Goal: Task Accomplishment & Management: Manage account settings

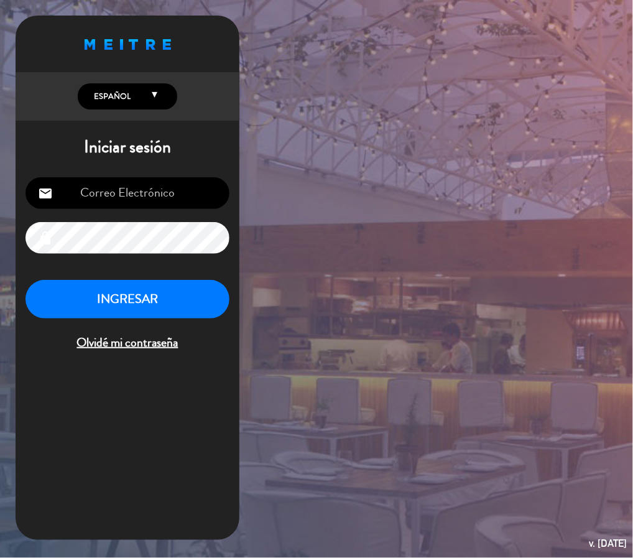
type input "[EMAIL_ADDRESS][DOMAIN_NAME]"
click at [152, 304] on button "INGRESAR" at bounding box center [127, 299] width 204 height 39
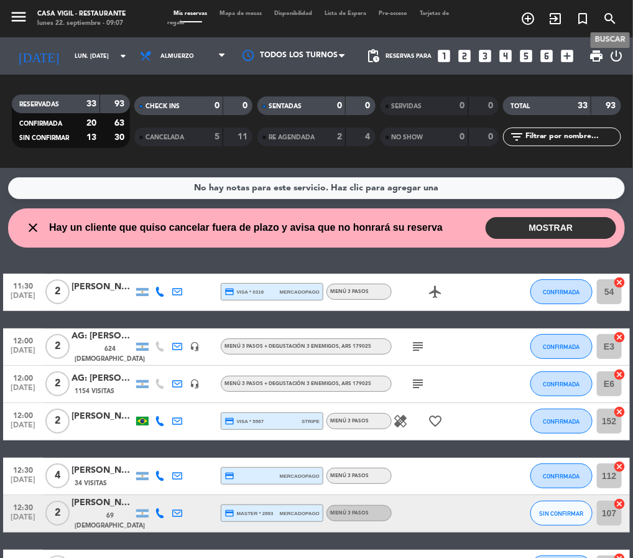
click at [608, 19] on icon "search" at bounding box center [609, 18] width 15 height 15
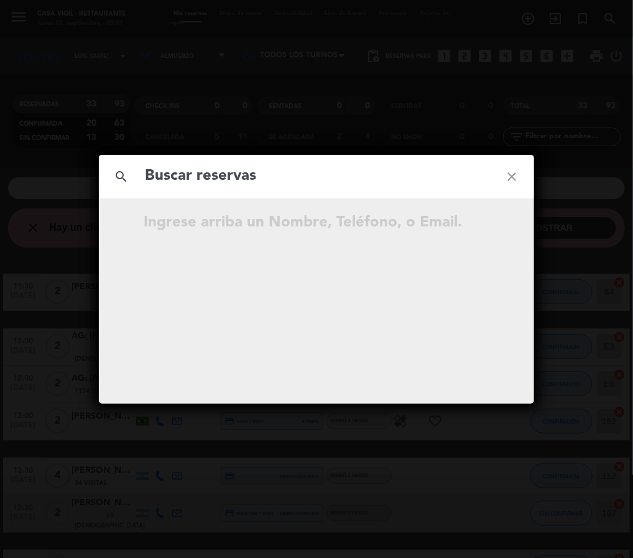
click at [231, 175] on input "text" at bounding box center [317, 176] width 346 height 25
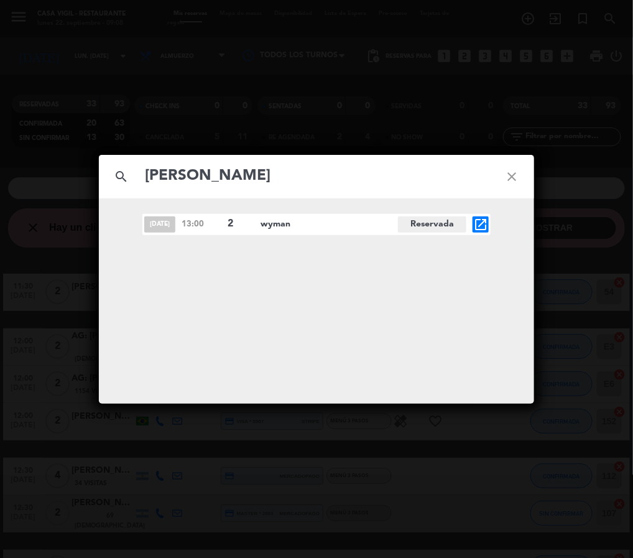
type input "[PERSON_NAME]"
click at [607, 260] on div "search [PERSON_NAME] close [DATE] 13:00 2 [PERSON_NAME] Reservada open_in_new" at bounding box center [316, 279] width 633 height 558
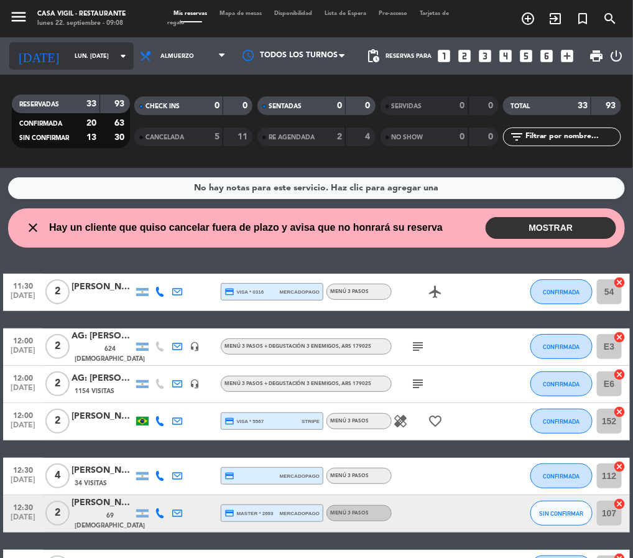
click at [68, 63] on input "lun. [DATE]" at bounding box center [108, 56] width 81 height 19
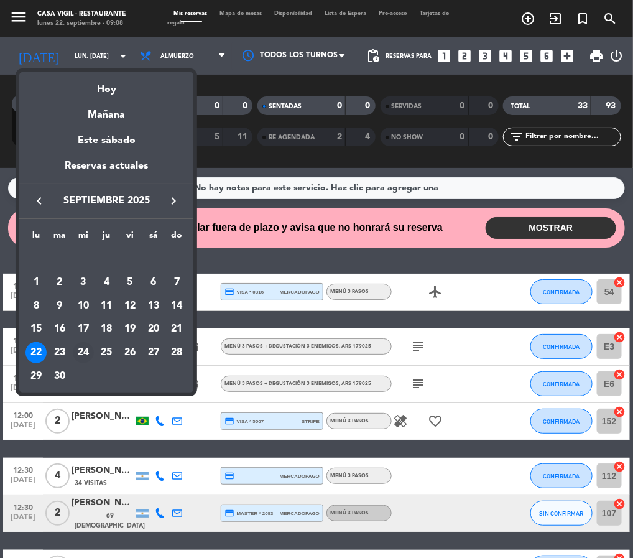
click at [83, 351] on div "24" at bounding box center [83, 352] width 21 height 21
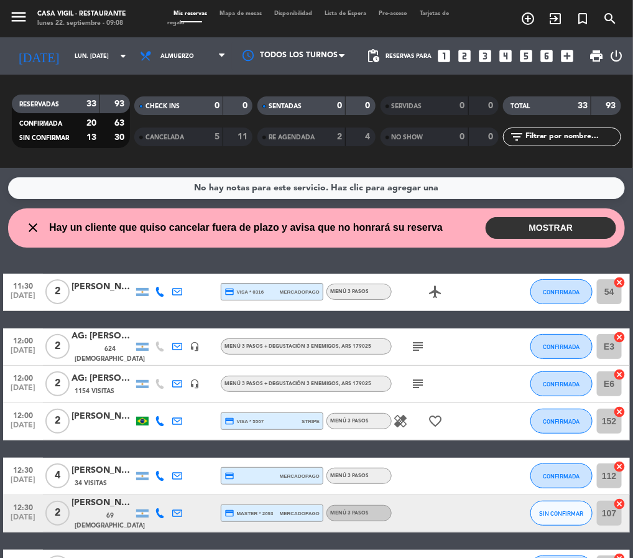
type input "mié. [DATE]"
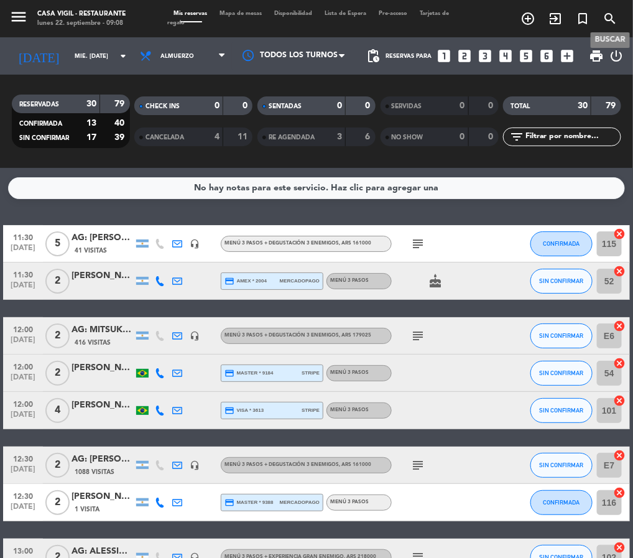
click at [606, 16] on icon "search" at bounding box center [609, 18] width 15 height 15
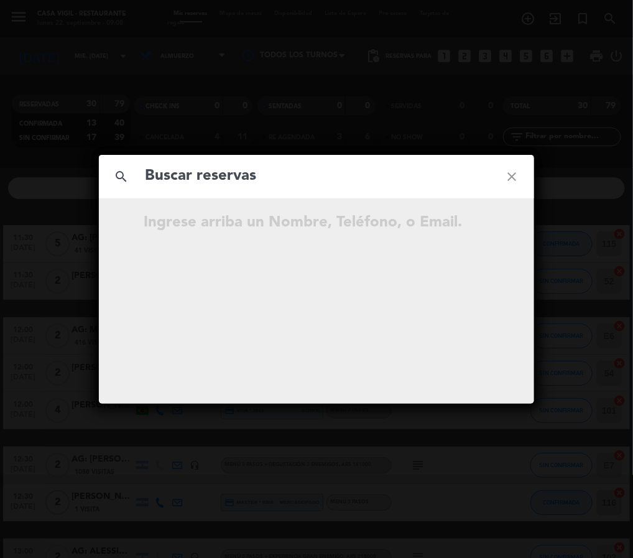
click at [194, 173] on input "text" at bounding box center [317, 176] width 346 height 25
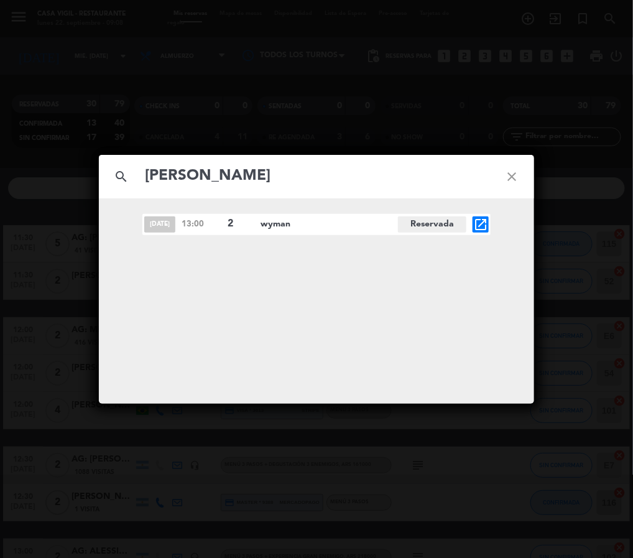
type input "[PERSON_NAME]"
click at [481, 221] on icon "open_in_new" at bounding box center [480, 224] width 15 height 15
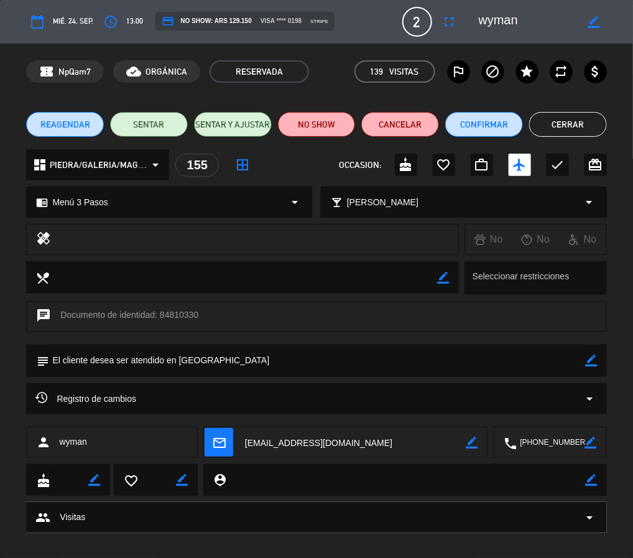
click at [221, 397] on div "Registro de cambios arrow_drop_down" at bounding box center [315, 398] width 561 height 15
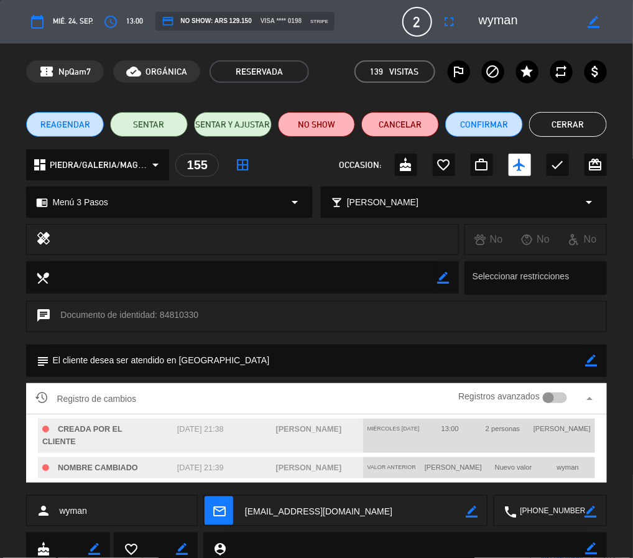
click at [224, 392] on div "Registro de cambios Registros avanzados arrow_drop_up" at bounding box center [315, 398] width 561 height 19
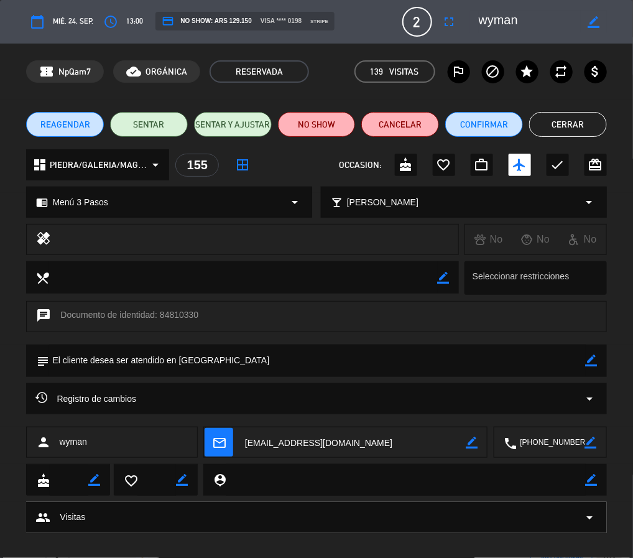
click at [556, 120] on button "Cerrar" at bounding box center [568, 124] width 78 height 25
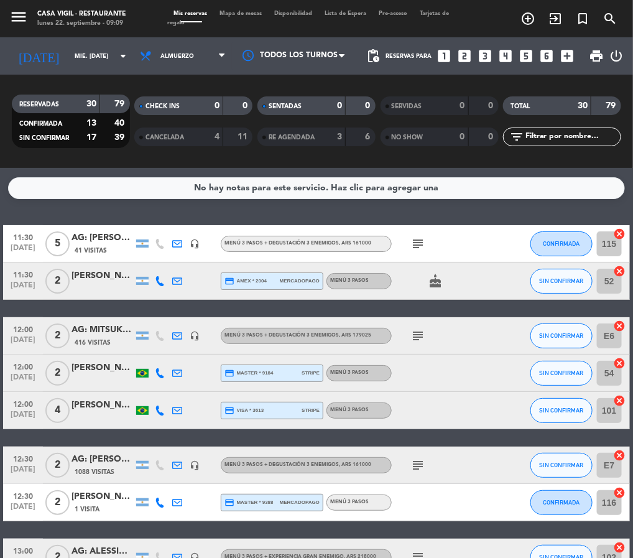
click at [25, 15] on icon "menu" at bounding box center [18, 16] width 19 height 19
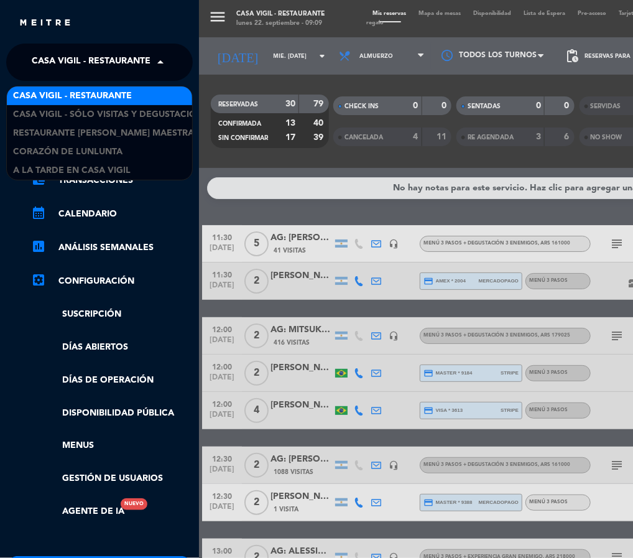
click at [105, 63] on span "Casa Vigil - Restaurante" at bounding box center [91, 62] width 119 height 26
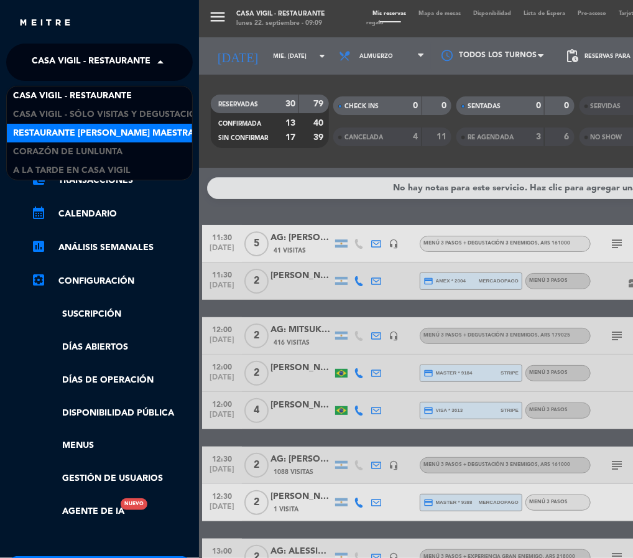
click at [114, 131] on span "Restaurante [PERSON_NAME] Maestra" at bounding box center [103, 133] width 181 height 14
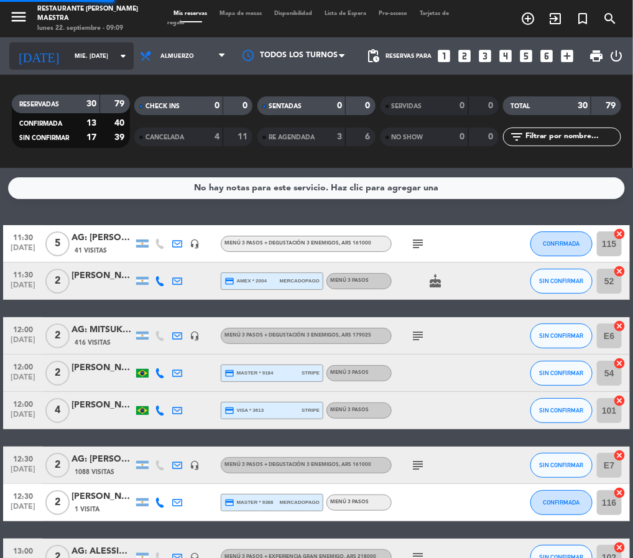
click at [68, 58] on input "mié. [DATE]" at bounding box center [108, 56] width 81 height 19
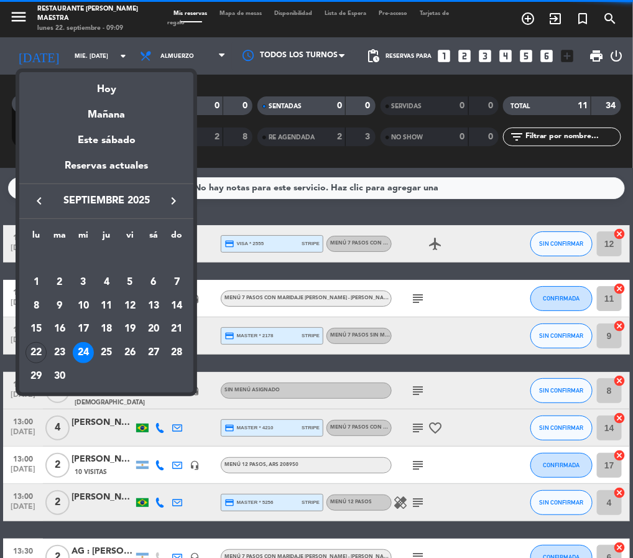
click at [168, 196] on icon "keyboard_arrow_right" at bounding box center [173, 200] width 15 height 15
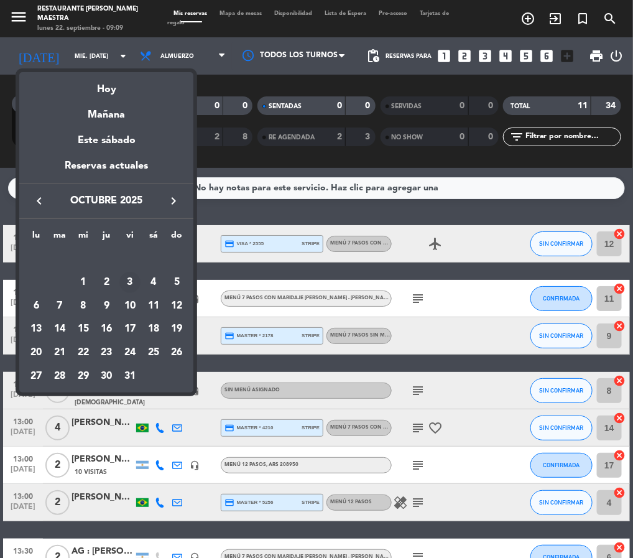
click at [129, 282] on div "3" at bounding box center [129, 282] width 21 height 21
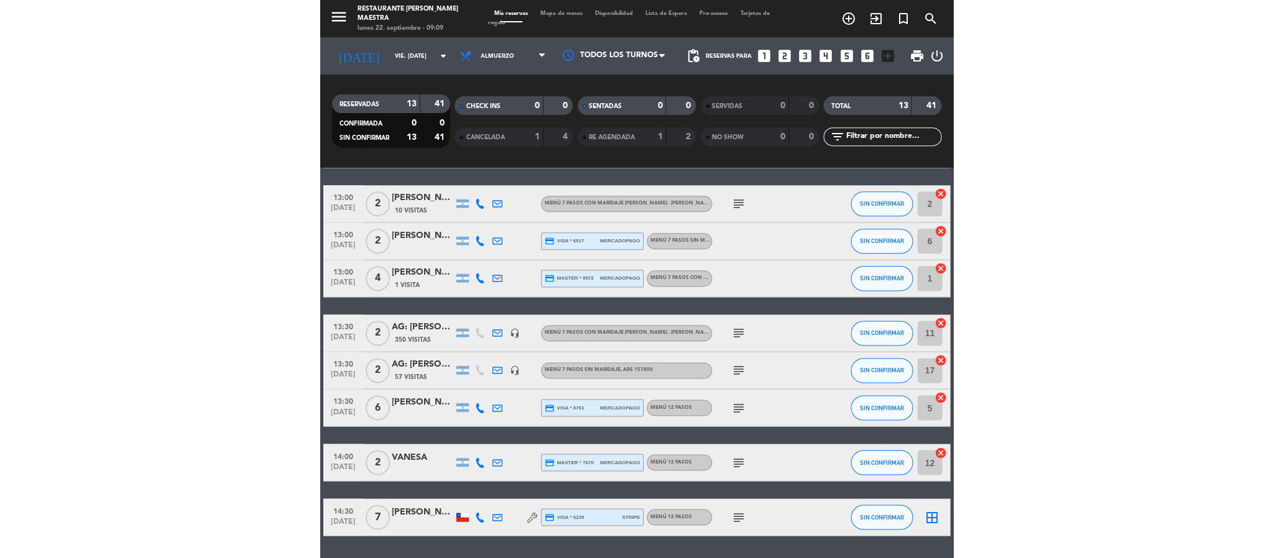
scroll to position [280, 0]
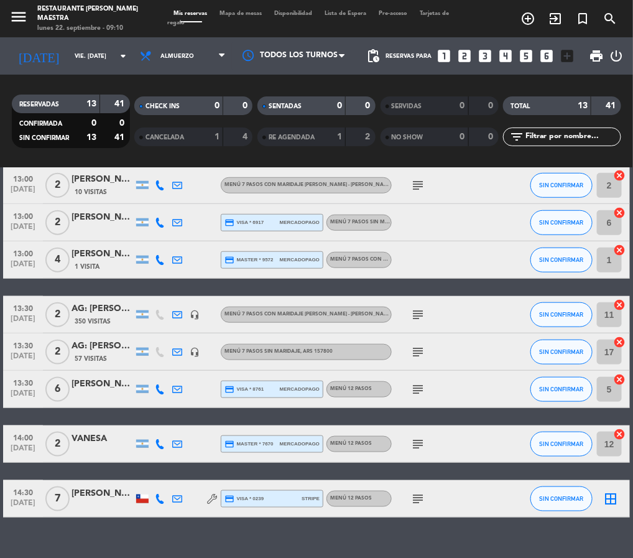
click at [622, 149] on div "TOTAL 13 41 filter_list" at bounding box center [562, 121] width 123 height 68
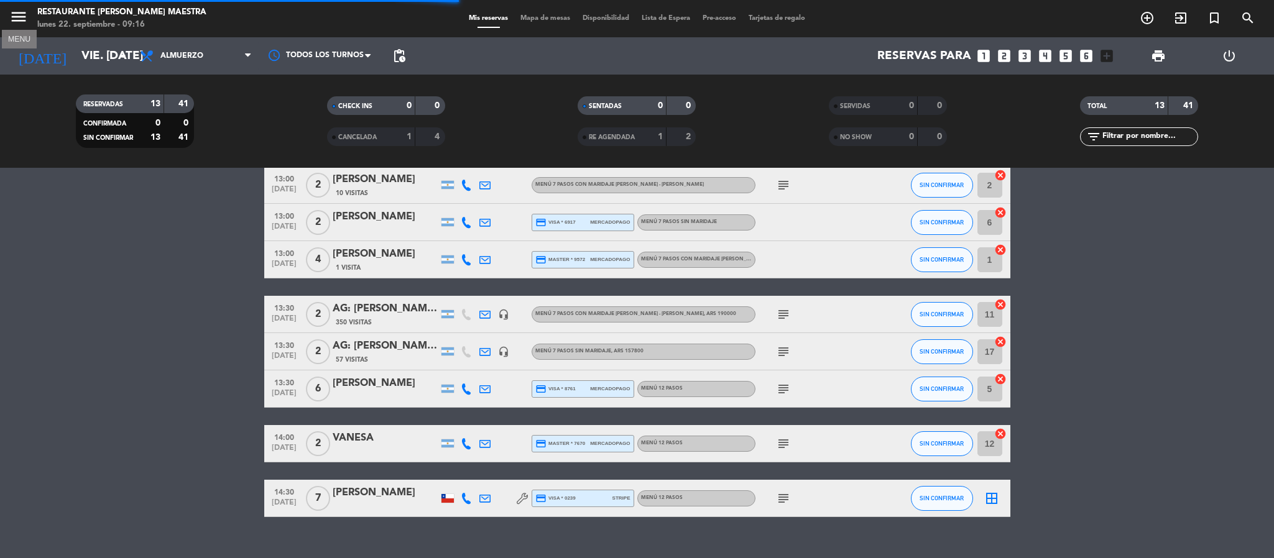
drag, startPoint x: 12, startPoint y: 21, endPoint x: 54, endPoint y: 51, distance: 52.1
click at [12, 19] on icon "menu" at bounding box center [18, 16] width 19 height 19
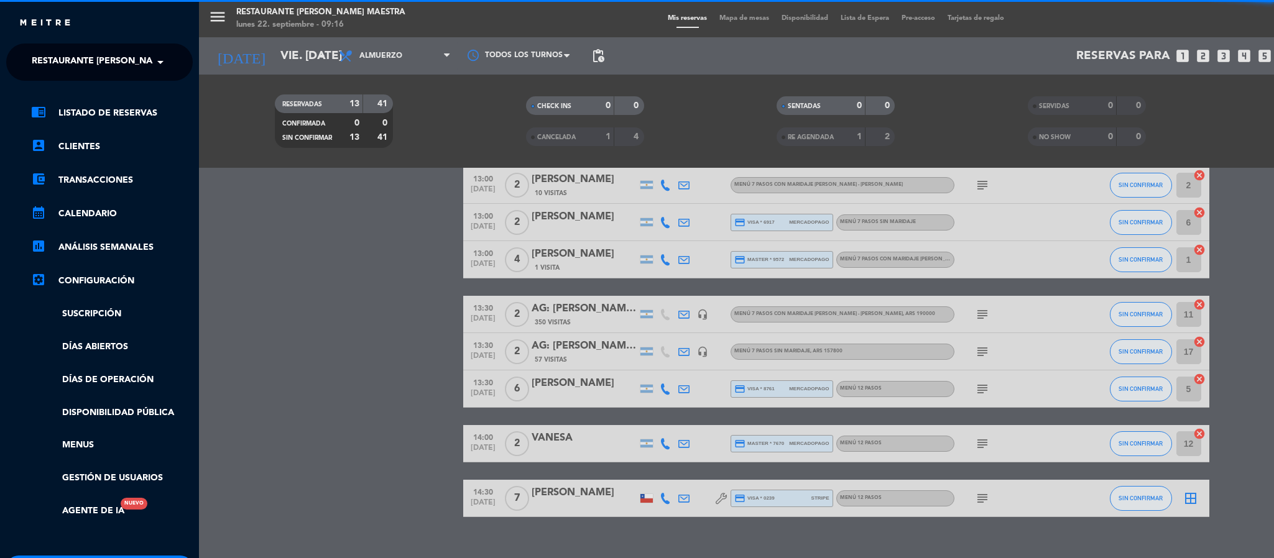
click at [91, 62] on span "Restaurante [PERSON_NAME] Maestra" at bounding box center [122, 62] width 181 height 26
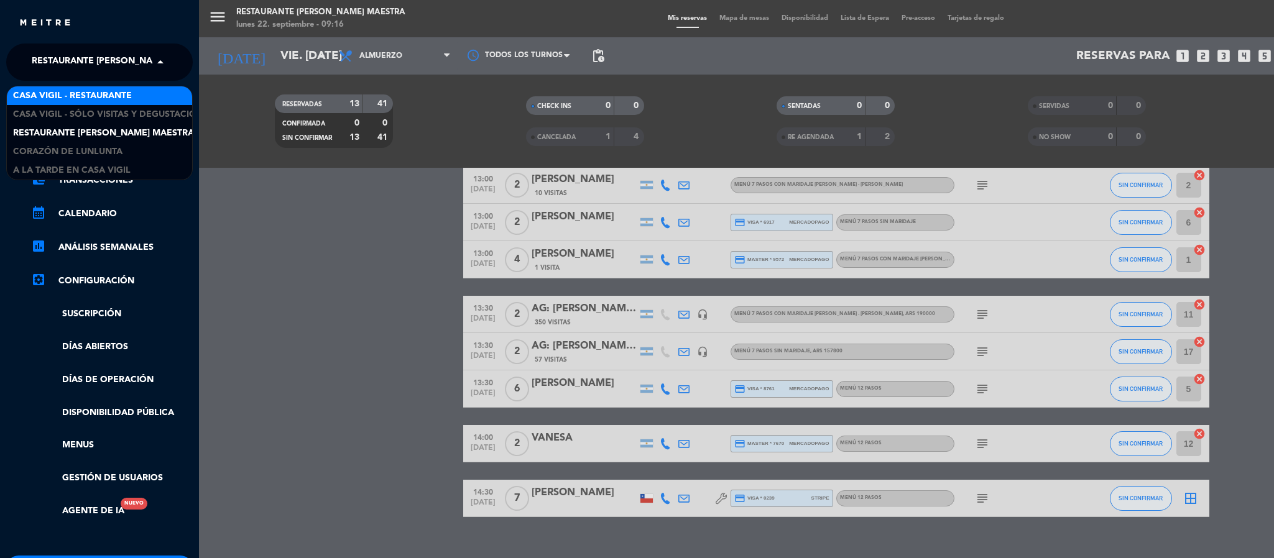
click at [93, 91] on span "Casa Vigil - Restaurante" at bounding box center [72, 96] width 119 height 14
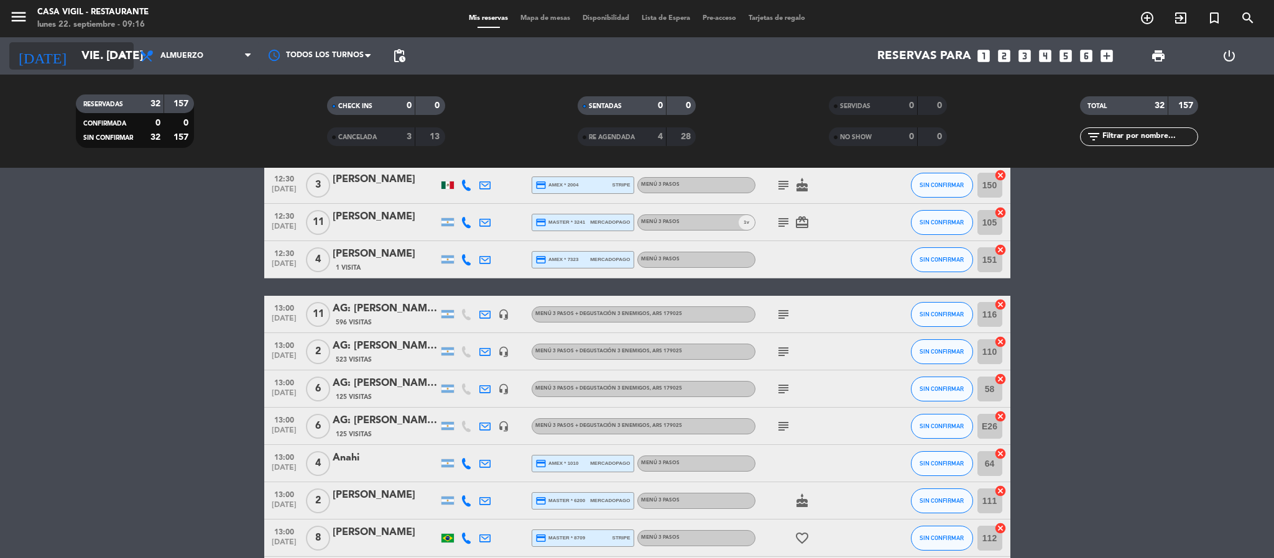
click at [103, 60] on input "vie. [DATE]" at bounding box center [150, 56] width 150 height 26
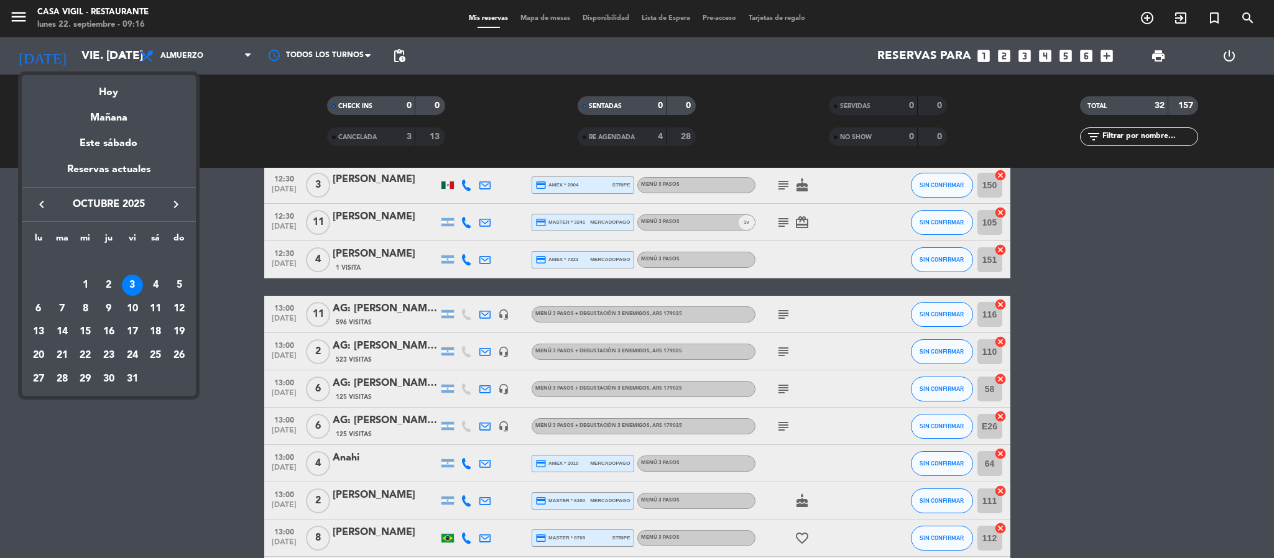
click at [40, 198] on icon "keyboard_arrow_left" at bounding box center [41, 204] width 15 height 15
click at [36, 359] on div "22" at bounding box center [38, 355] width 21 height 21
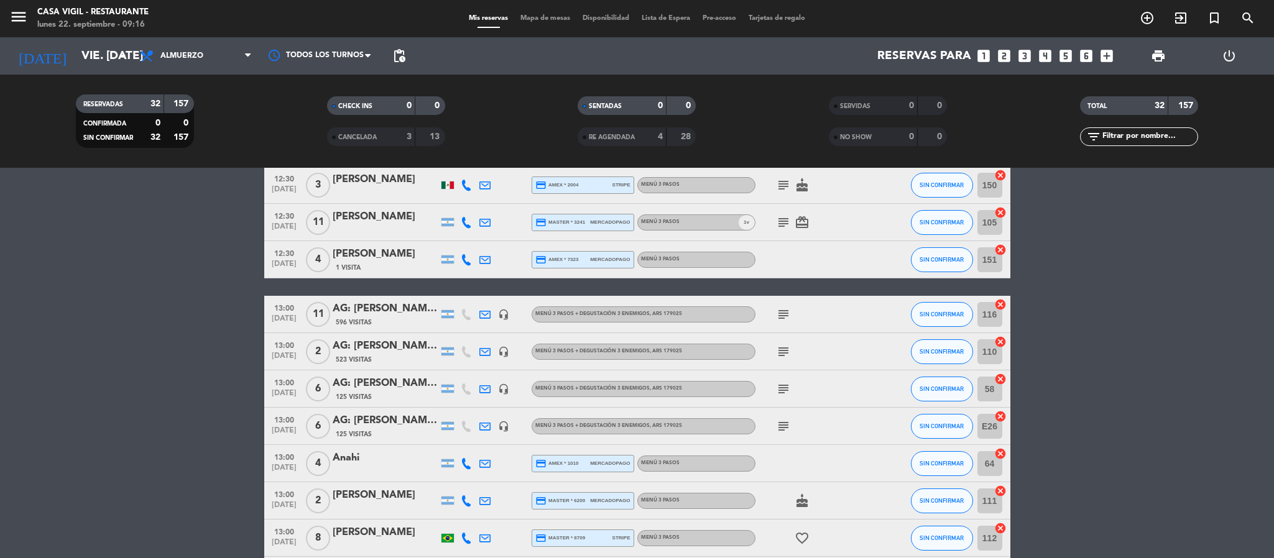
type input "lun. [DATE]"
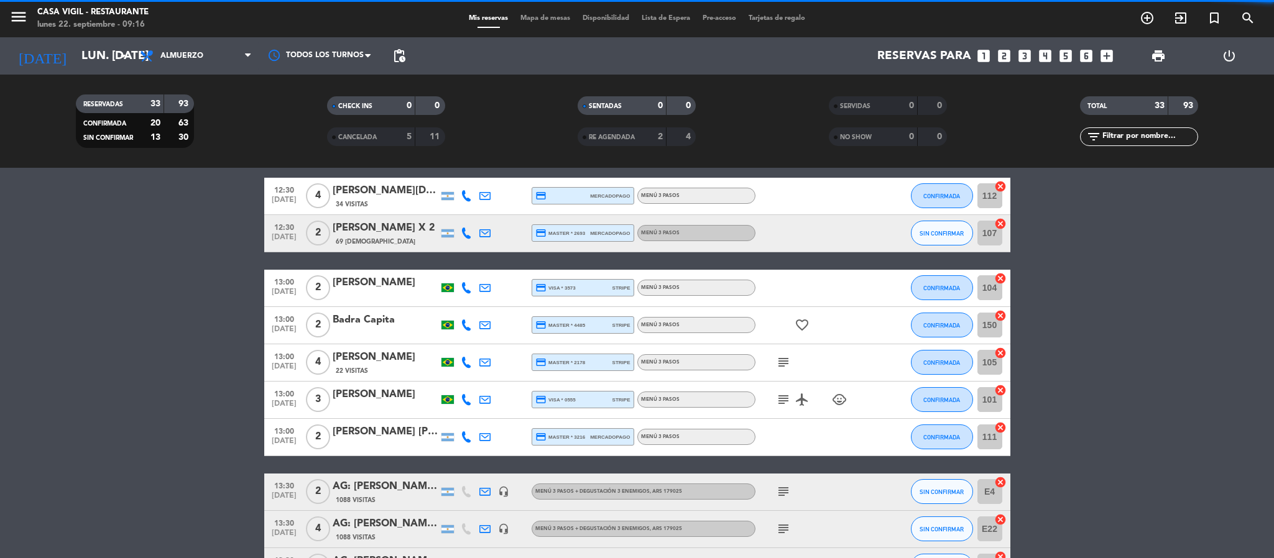
scroll to position [329, 0]
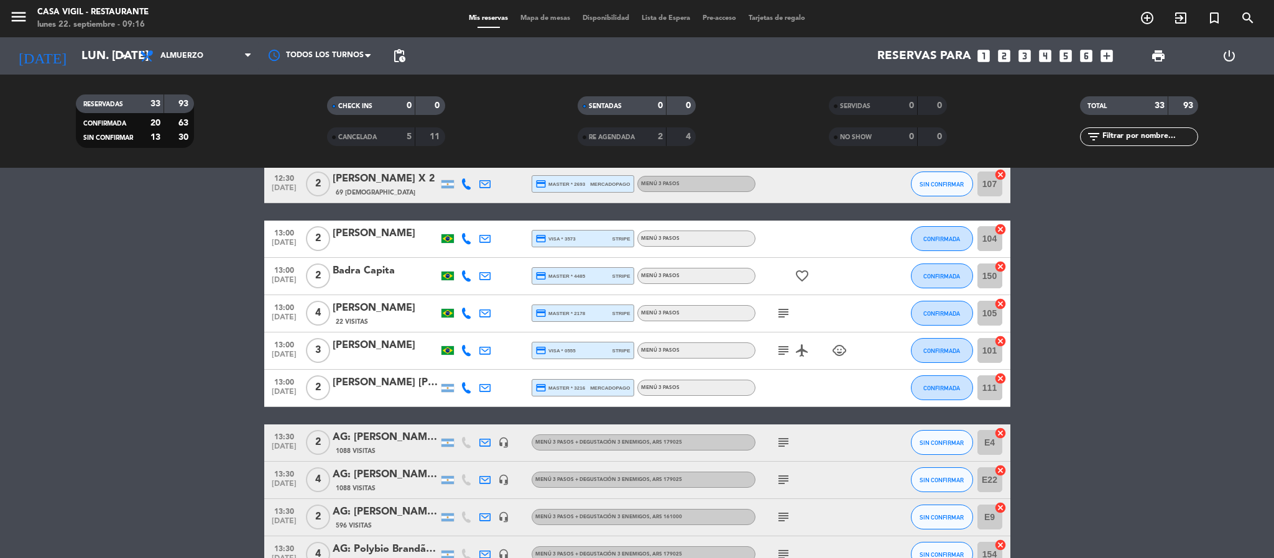
click at [632, 139] on input "text" at bounding box center [1149, 137] width 96 height 14
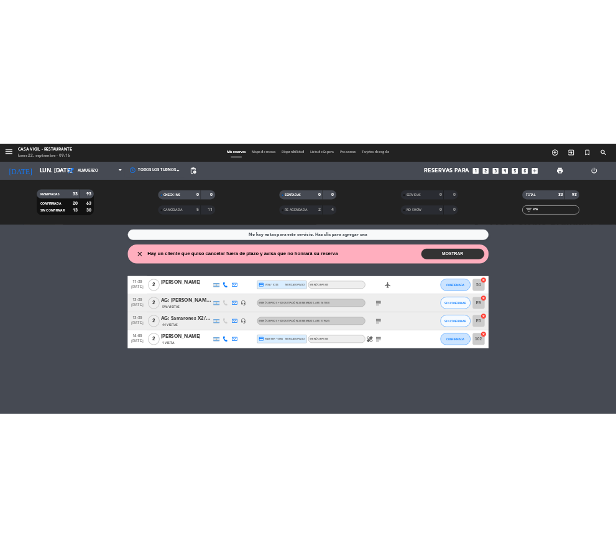
scroll to position [0, 0]
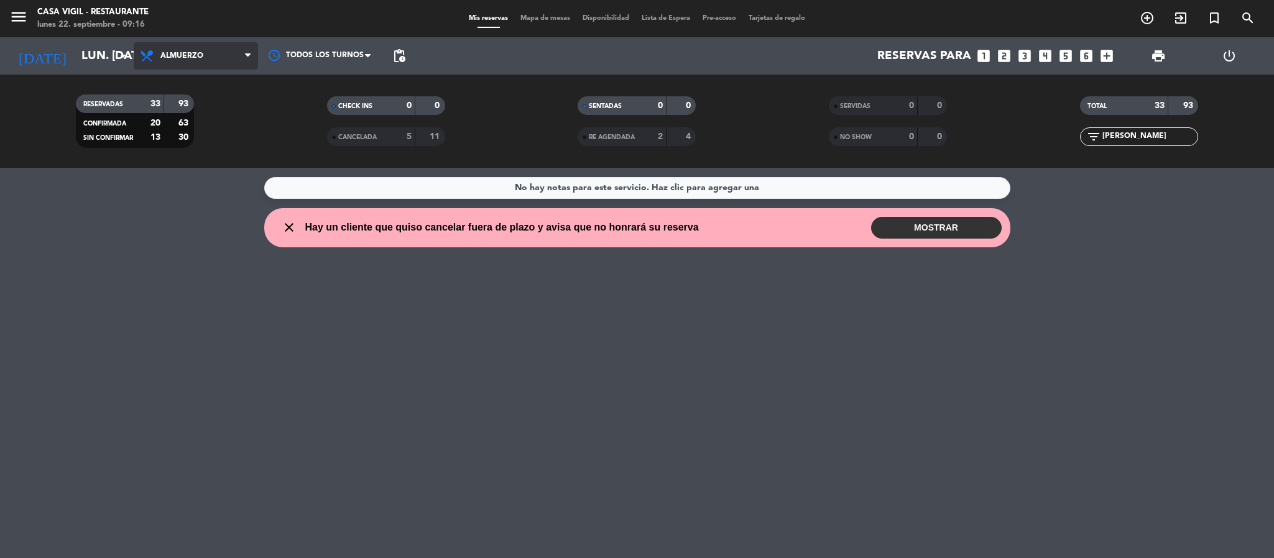
click at [188, 53] on span "Almuerzo" at bounding box center [181, 56] width 43 height 9
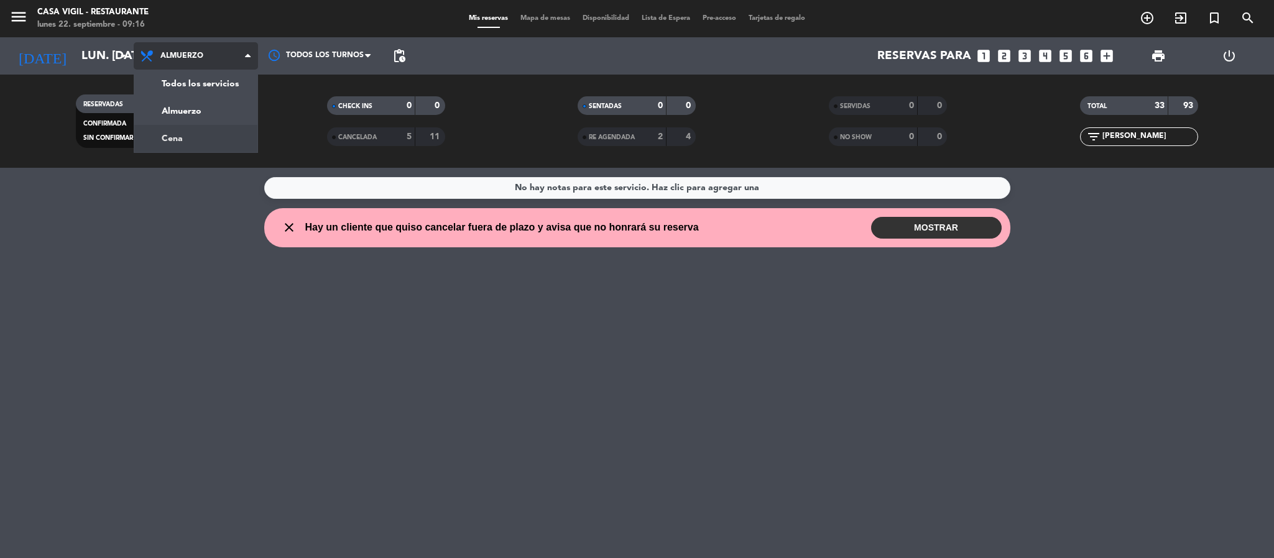
click at [200, 139] on div "menu Casa [PERSON_NAME] - Restaurante lunes 22. septiembre - 09:16 Mis reservas…" at bounding box center [637, 84] width 1274 height 168
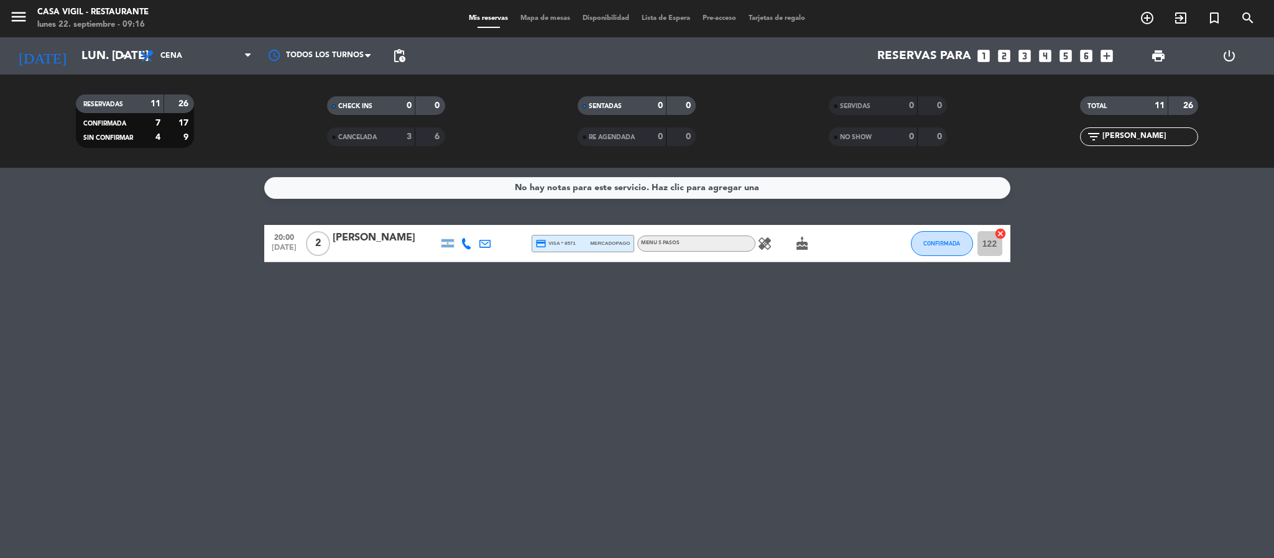
click at [382, 235] on div "[PERSON_NAME]" at bounding box center [386, 238] width 106 height 16
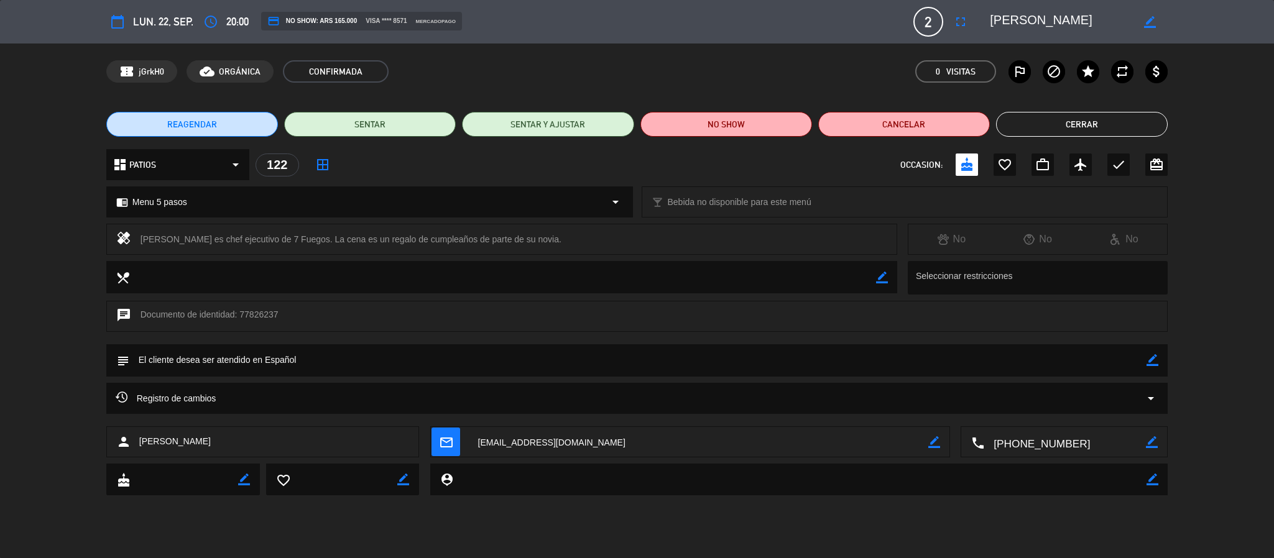
click at [341, 392] on div "Registro de cambios arrow_drop_down" at bounding box center [637, 398] width 1043 height 15
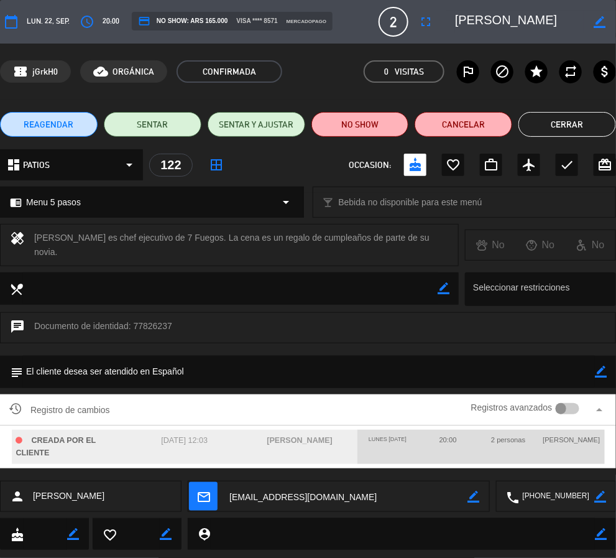
click at [580, 127] on button "Cerrar" at bounding box center [568, 124] width 98 height 25
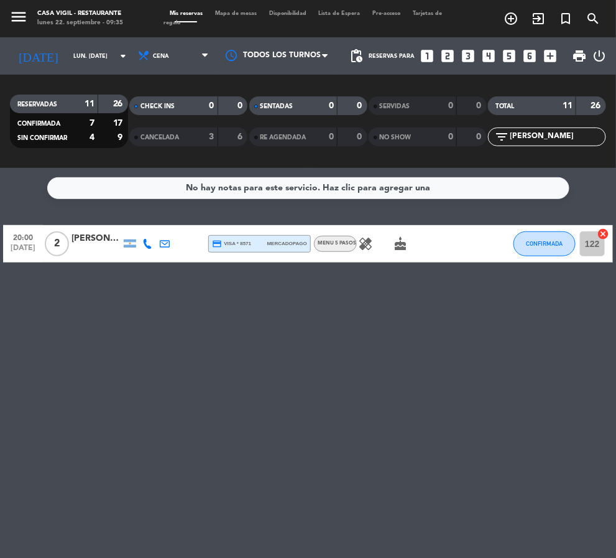
click at [554, 131] on input "[PERSON_NAME]" at bounding box center [557, 137] width 96 height 14
type input "m"
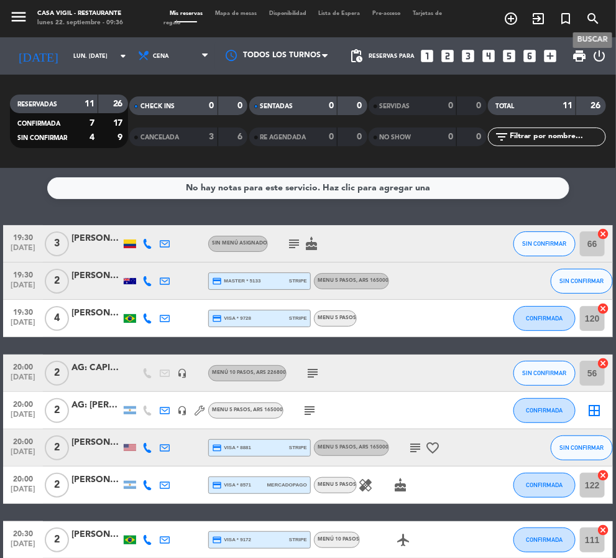
click at [599, 12] on icon "search" at bounding box center [593, 18] width 15 height 15
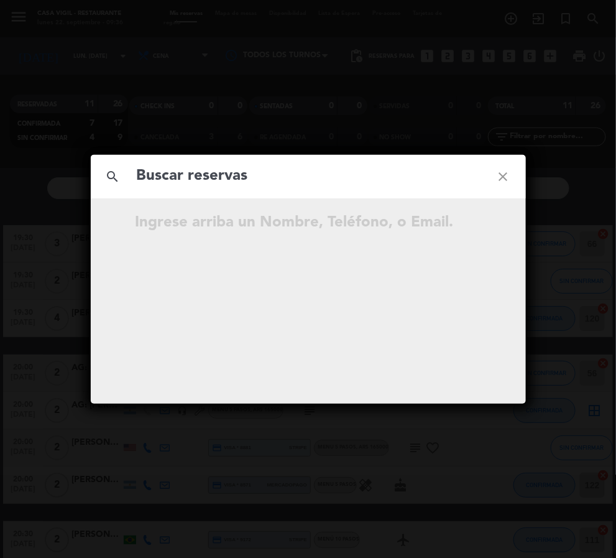
click at [187, 172] on input "text" at bounding box center [309, 176] width 346 height 25
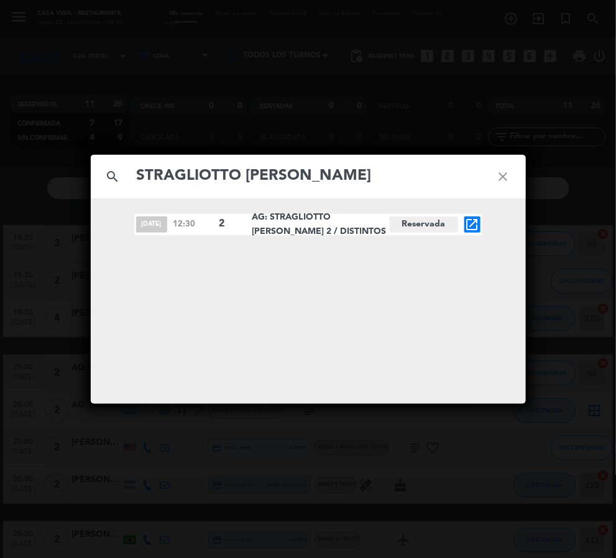
type input "STRAGLIOTTO [PERSON_NAME]"
click at [474, 222] on icon "open_in_new" at bounding box center [472, 224] width 15 height 15
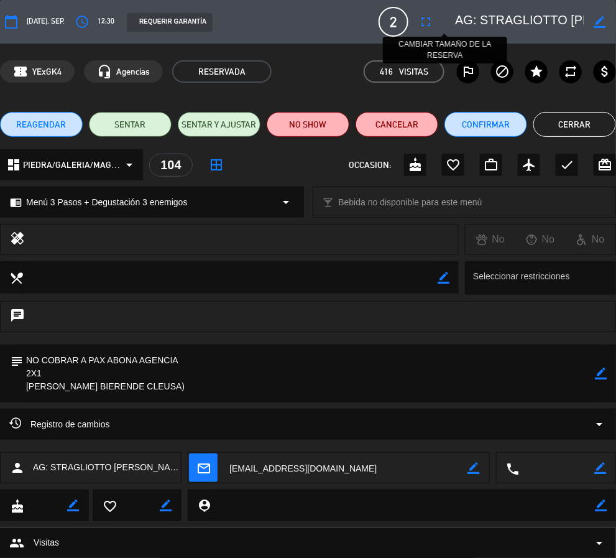
click at [433, 19] on icon "fullscreen" at bounding box center [425, 21] width 15 height 15
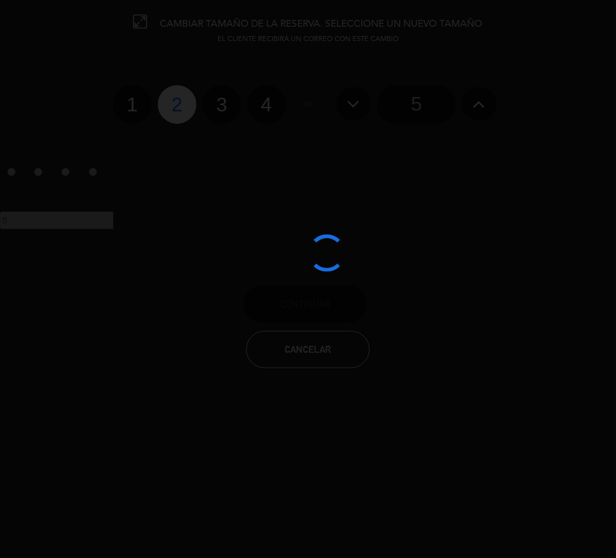
click at [145, 107] on div at bounding box center [308, 279] width 616 height 558
click at [141, 104] on div at bounding box center [308, 279] width 616 height 558
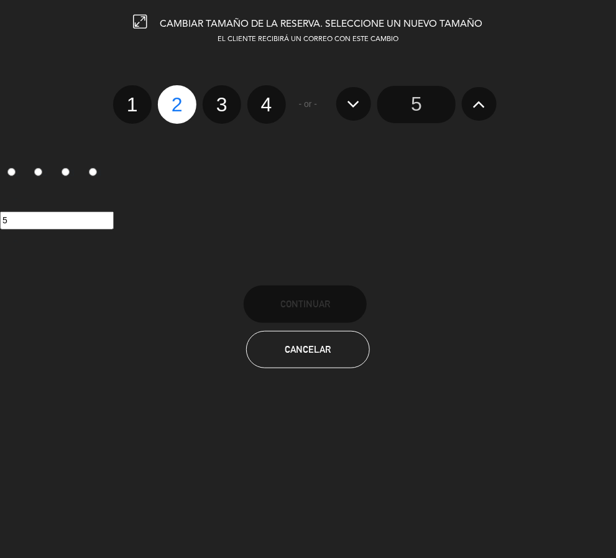
click at [131, 99] on label "1" at bounding box center [132, 104] width 39 height 39
click at [131, 98] on input "1" at bounding box center [131, 94] width 8 height 8
radio input "true"
radio input "false"
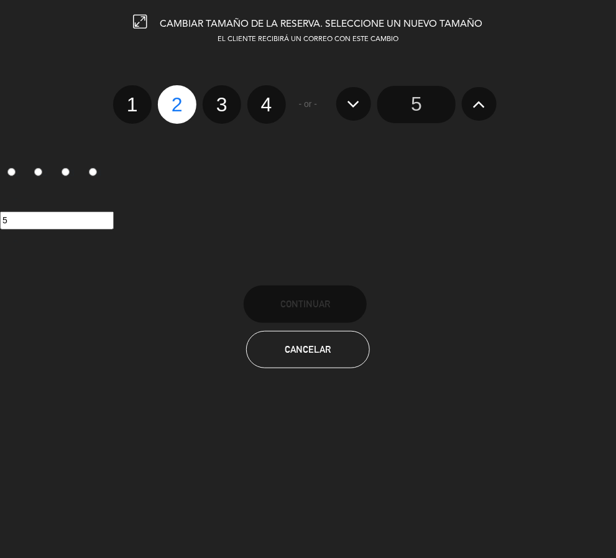
radio input "false"
radio input "true"
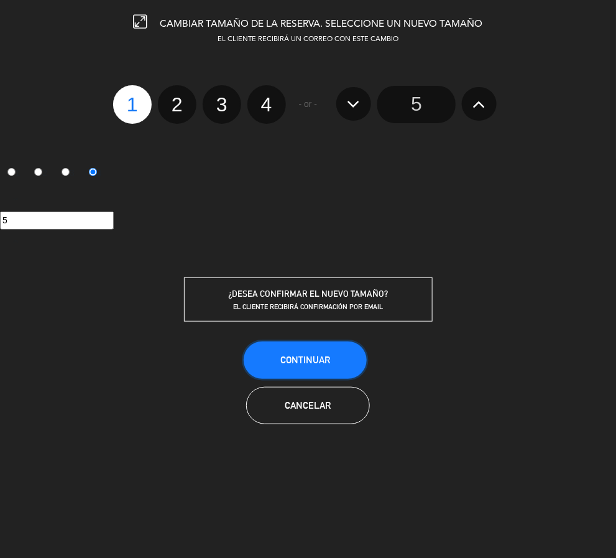
click at [299, 343] on button "Continuar" at bounding box center [305, 359] width 123 height 37
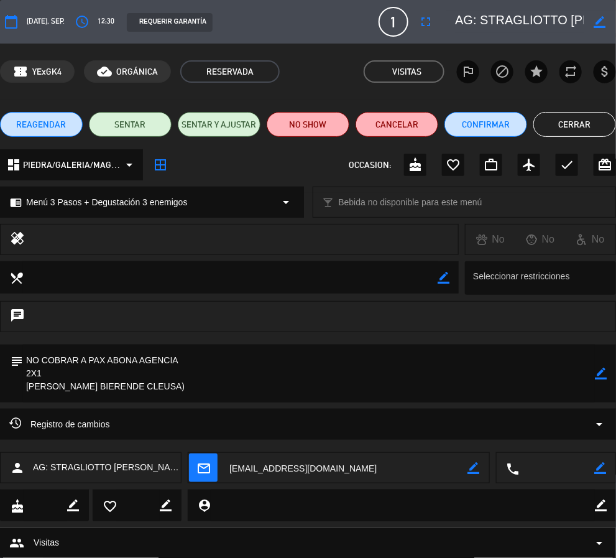
click at [599, 19] on icon "border_color" at bounding box center [600, 22] width 12 height 12
click at [510, 19] on textarea at bounding box center [519, 22] width 129 height 22
click at [603, 21] on icon at bounding box center [600, 22] width 12 height 12
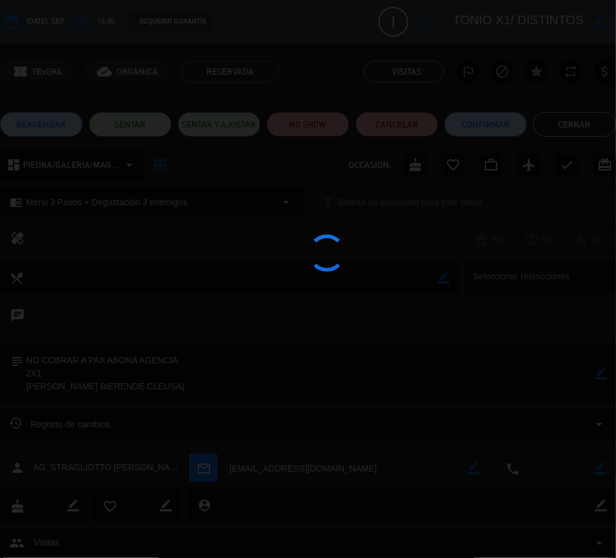
type textarea "AG: STRAGLIOTTO ADELIR ANTONIO X1/ DISTINTOS"
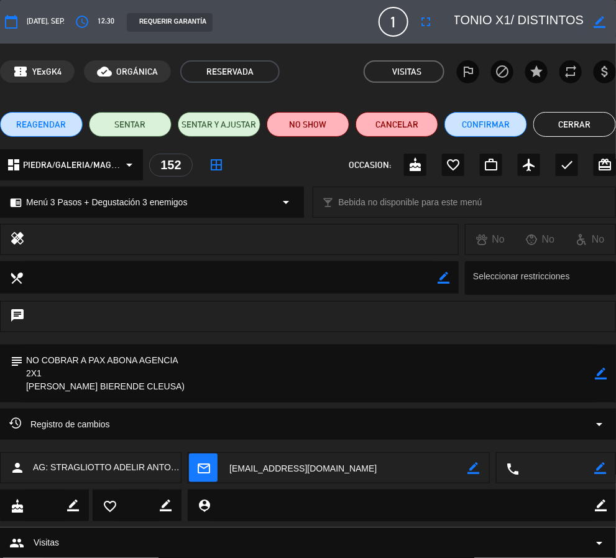
click at [598, 372] on icon "border_color" at bounding box center [601, 373] width 12 height 12
click at [58, 370] on textarea at bounding box center [309, 373] width 572 height 58
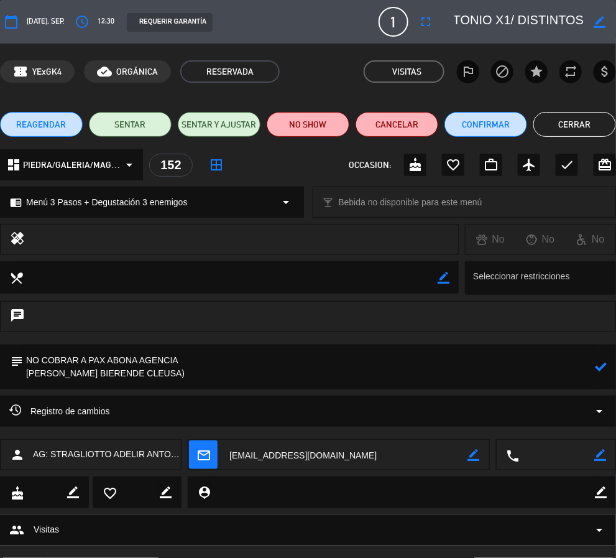
type textarea "NO COBRAR A PAX ABONA AGENCIA [PERSON_NAME] BIERENDE CLEUSA)"
click at [603, 366] on icon at bounding box center [601, 367] width 12 height 12
click at [591, 131] on button "Cerrar" at bounding box center [574, 124] width 83 height 25
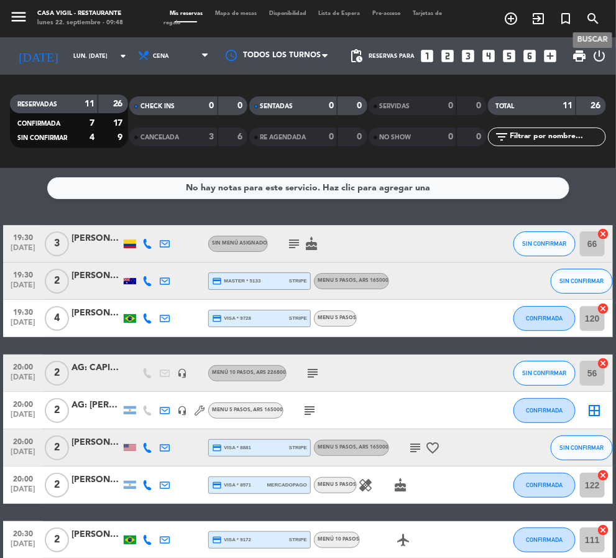
click at [597, 17] on icon "search" at bounding box center [593, 18] width 15 height 15
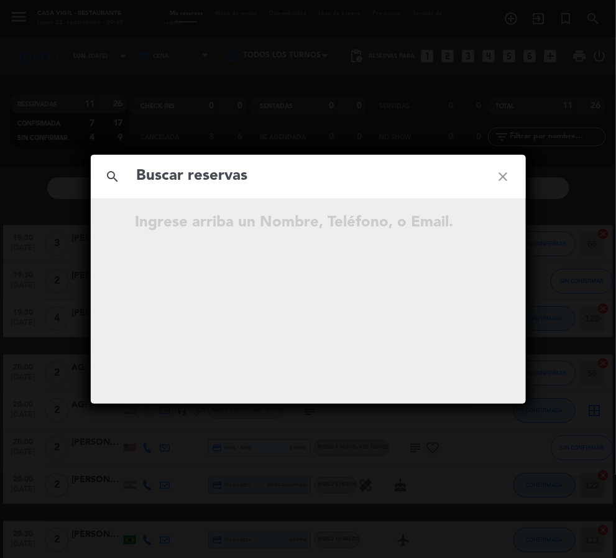
click at [233, 175] on input "text" at bounding box center [309, 176] width 346 height 25
type input "[PERSON_NAME]"
click at [569, 345] on div "search [PERSON_NAME] close No hay resultados para "[PERSON_NAME]"" at bounding box center [308, 279] width 616 height 558
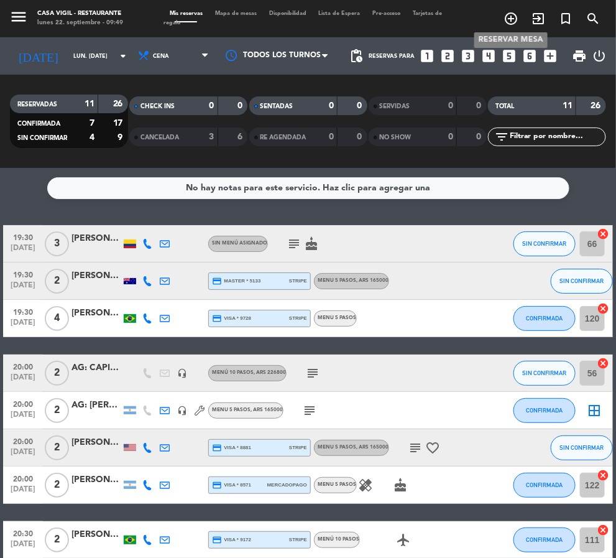
click at [512, 14] on icon "add_circle_outline" at bounding box center [511, 18] width 15 height 15
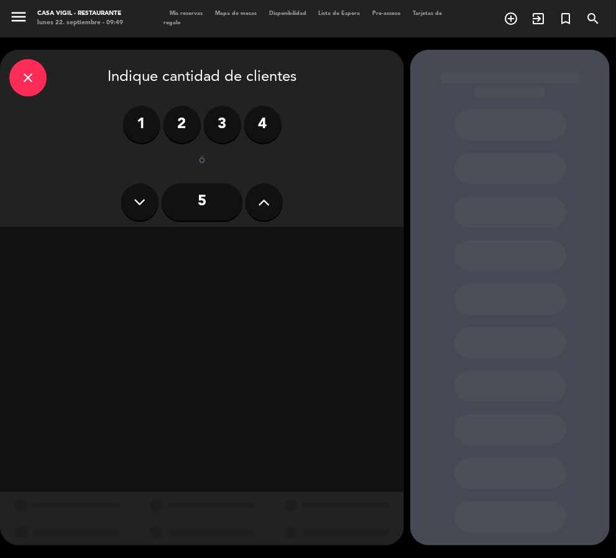
click at [30, 84] on icon "close" at bounding box center [28, 77] width 15 height 15
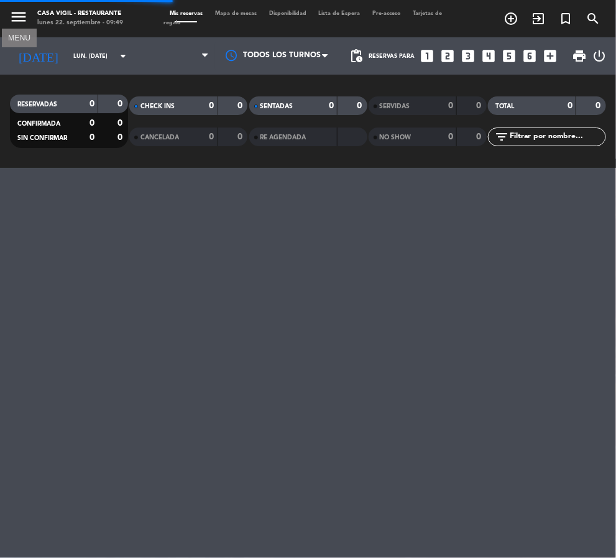
click at [17, 17] on icon "menu" at bounding box center [18, 16] width 19 height 19
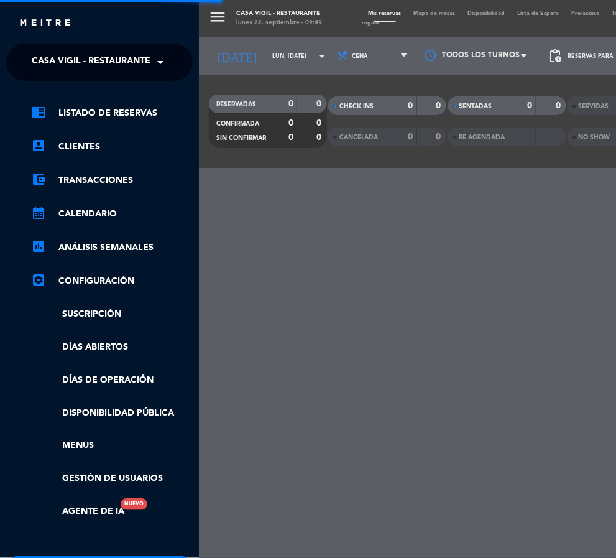
click at [93, 63] on span "Casa Vigil - Restaurante" at bounding box center [91, 62] width 119 height 26
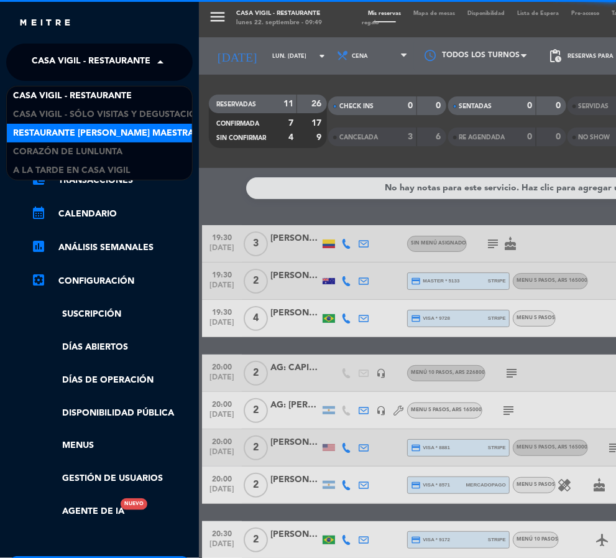
click at [114, 131] on span "Restaurante [PERSON_NAME] Maestra" at bounding box center [103, 133] width 181 height 14
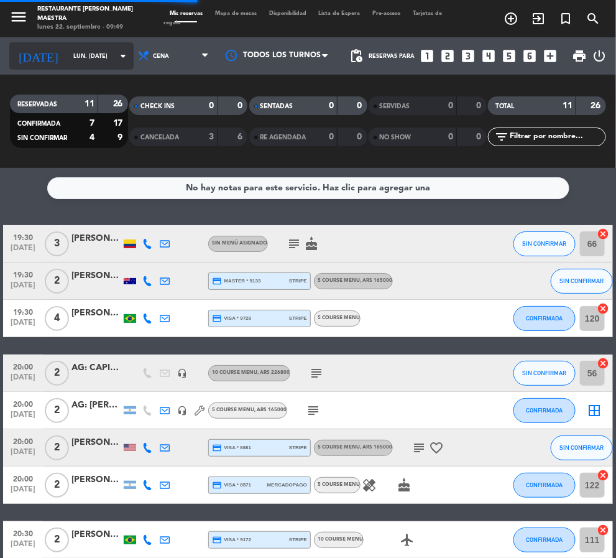
click at [67, 48] on input "lun. [DATE]" at bounding box center [107, 56] width 80 height 19
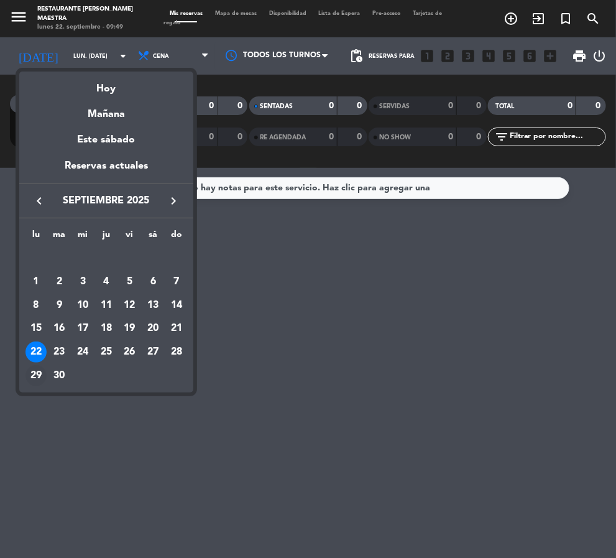
click at [36, 371] on div "29" at bounding box center [35, 375] width 21 height 21
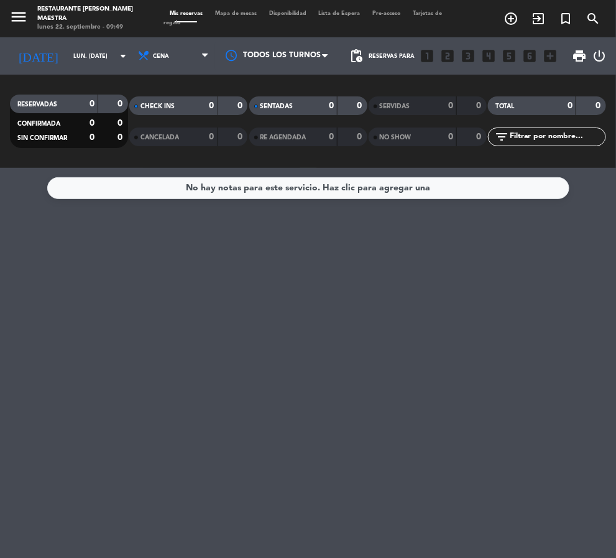
type input "lun. [DATE]"
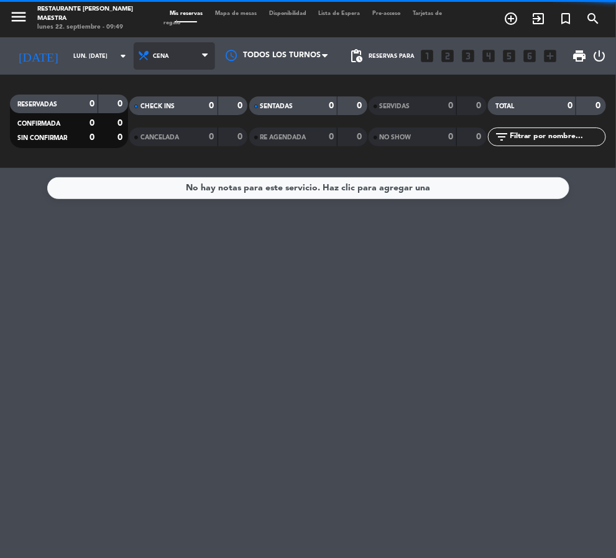
click at [157, 43] on span "Cena" at bounding box center [174, 55] width 81 height 27
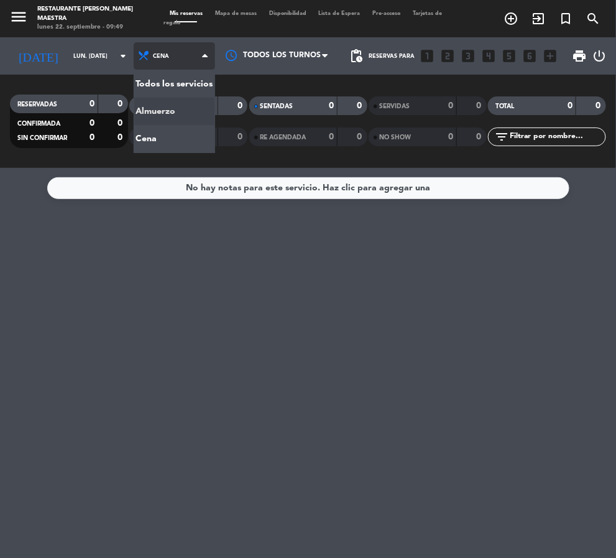
click at [134, 110] on div "menu Restaurante [PERSON_NAME] Maestra lunes 22. septiembre - 09:49 Mis reserva…" at bounding box center [308, 84] width 616 height 168
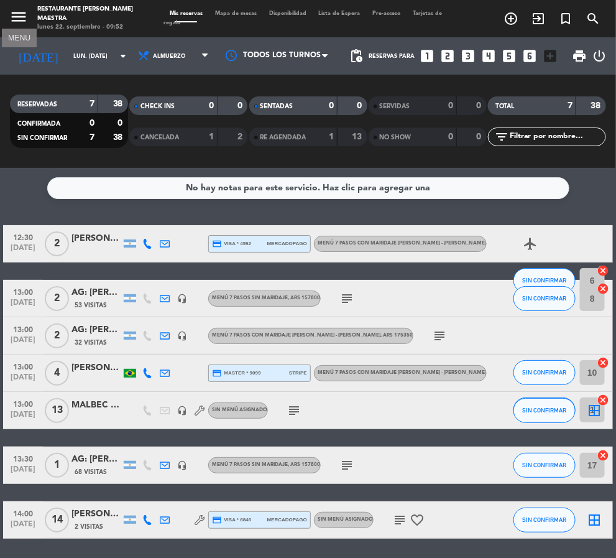
drag, startPoint x: 15, startPoint y: 9, endPoint x: 32, endPoint y: 32, distance: 28.5
click at [15, 9] on icon "menu" at bounding box center [18, 16] width 19 height 19
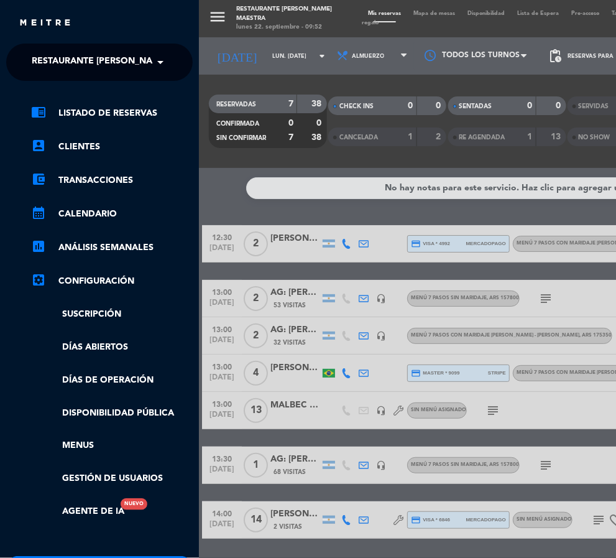
click at [70, 63] on span "Restaurante [PERSON_NAME] Maestra" at bounding box center [122, 62] width 181 height 26
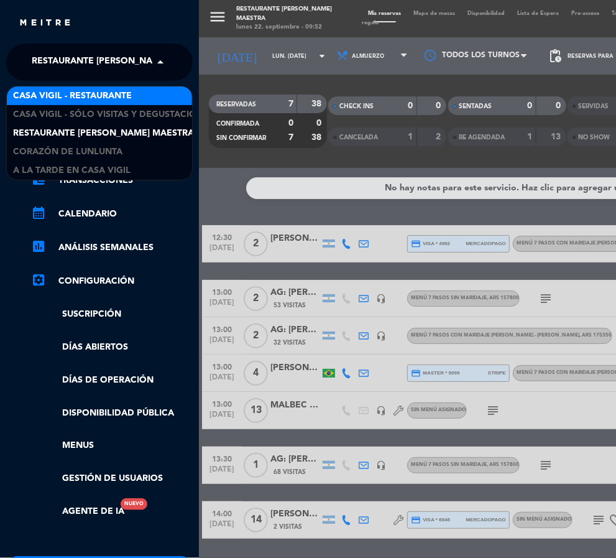
click at [113, 93] on span "Casa Vigil - Restaurante" at bounding box center [72, 96] width 119 height 14
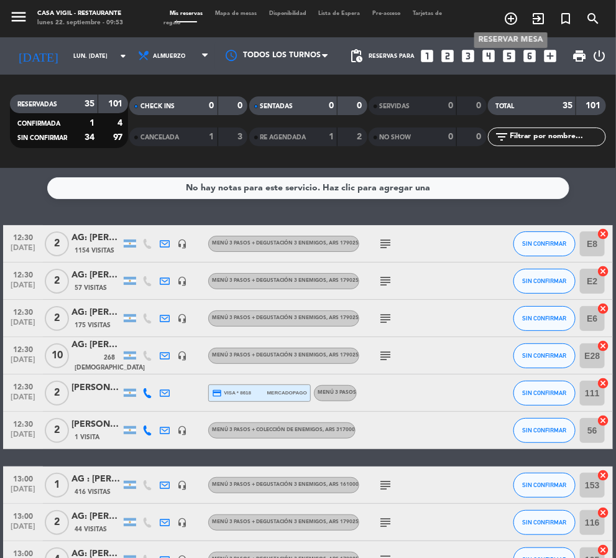
click at [511, 19] on icon "add_circle_outline" at bounding box center [511, 18] width 15 height 15
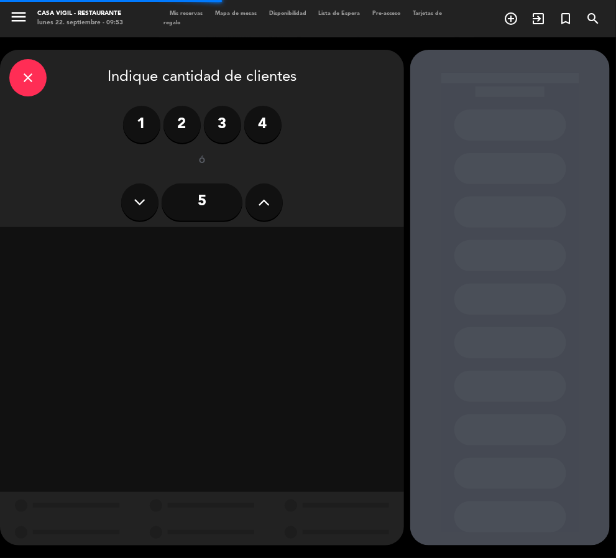
click at [204, 127] on label "3" at bounding box center [222, 124] width 37 height 37
click at [135, 233] on div "Almuerzo" at bounding box center [105, 245] width 192 height 25
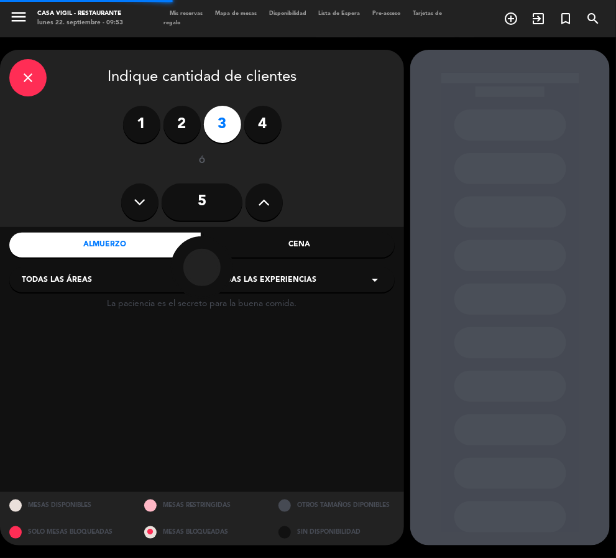
click at [274, 220] on div "close Indique cantidad de clientes 1 2 3 4 ó 5 Almuerzo Cena Todas las áreas ar…" at bounding box center [202, 138] width 404 height 177
click at [289, 274] on span "Todas las experiencias" at bounding box center [265, 280] width 101 height 12
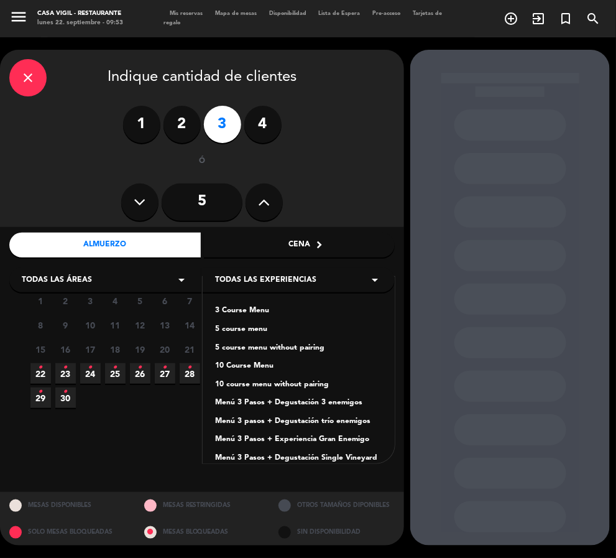
click at [239, 233] on div "Cena" at bounding box center [300, 245] width 192 height 25
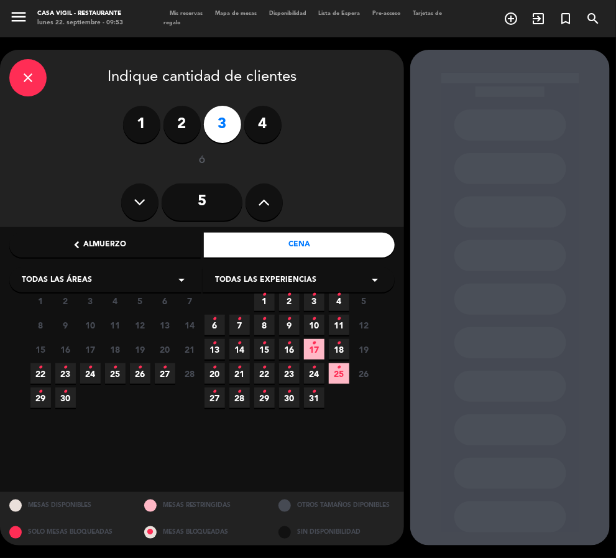
click at [234, 274] on span "Todas las experiencias" at bounding box center [265, 280] width 101 height 12
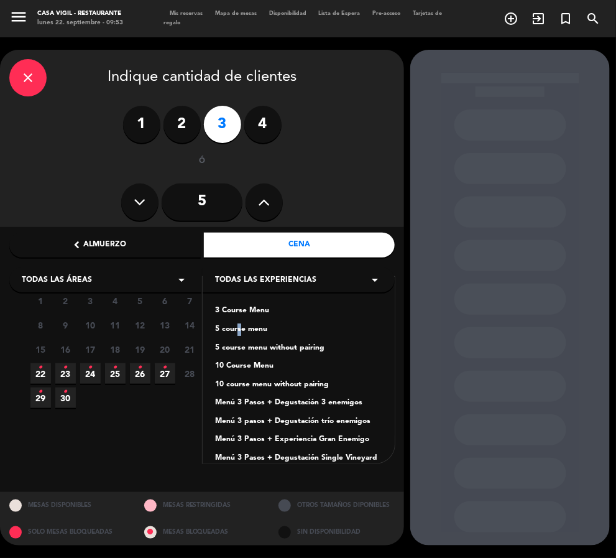
click at [239, 277] on div "3 Course Menu 5 course menu 5 course menu without pairing 10 Course Menu 10 cou…" at bounding box center [299, 370] width 192 height 187
click at [237, 323] on div "5 course menu" at bounding box center [298, 329] width 167 height 12
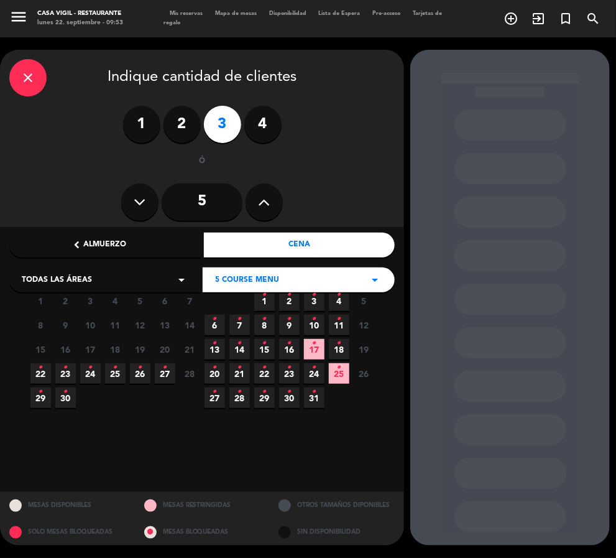
click at [330, 325] on span "11 •" at bounding box center [339, 325] width 21 height 21
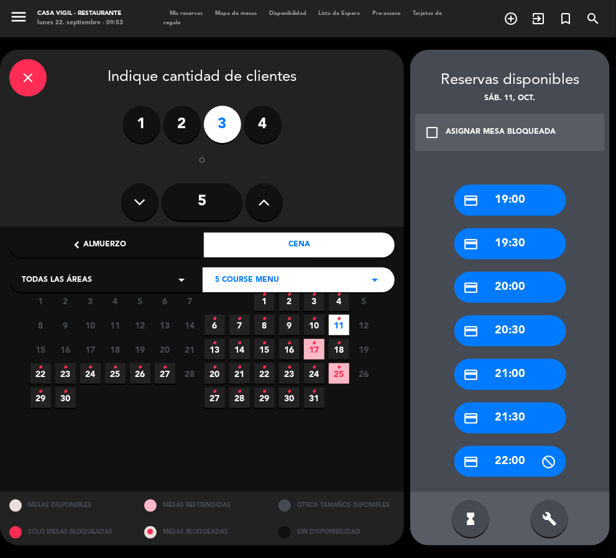
click at [422, 126] on div "check_box_outline_blank ASIGNAR MESA BLOQUEADA" at bounding box center [510, 132] width 190 height 37
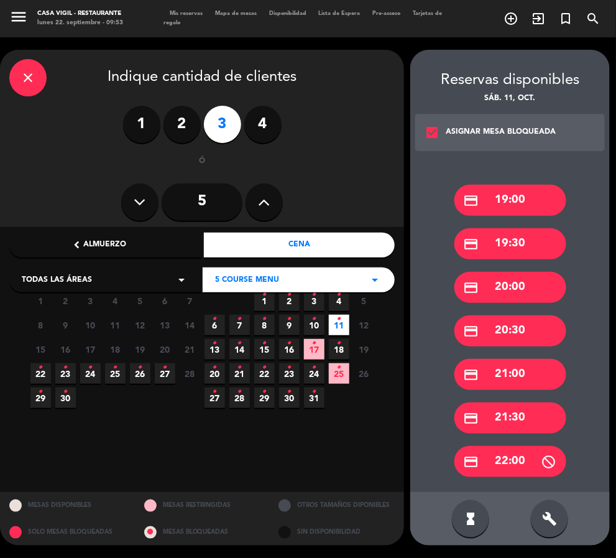
click at [513, 325] on div "credit_card 20:30" at bounding box center [511, 330] width 112 height 31
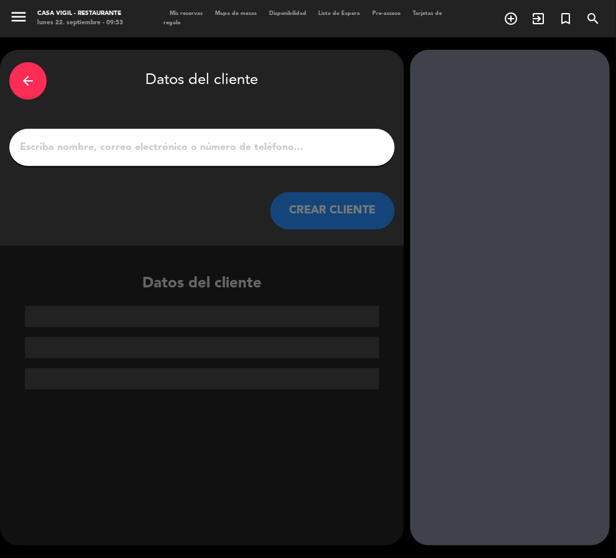
click at [179, 146] on input "1" at bounding box center [202, 147] width 367 height 17
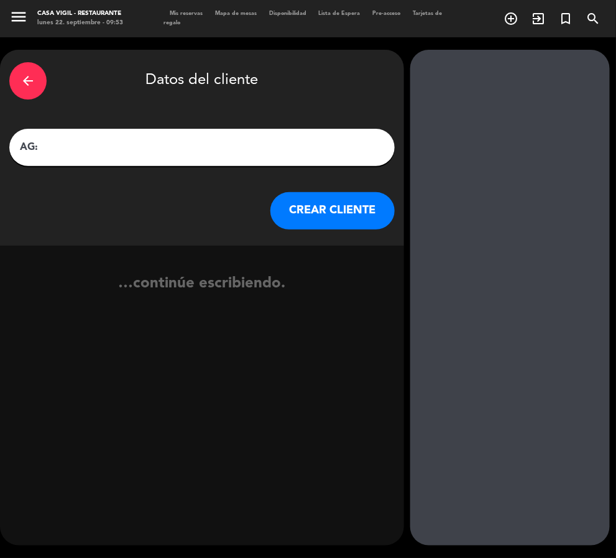
drag, startPoint x: 179, startPoint y: 145, endPoint x: 172, endPoint y: 152, distance: 9.7
paste input "[PERSON_NAME]"
type input "AG: [PERSON_NAME] X3/ MI VIAJE A [GEOGRAPHIC_DATA]"
click at [334, 216] on button "CREAR CLIENTE" at bounding box center [332, 210] width 124 height 37
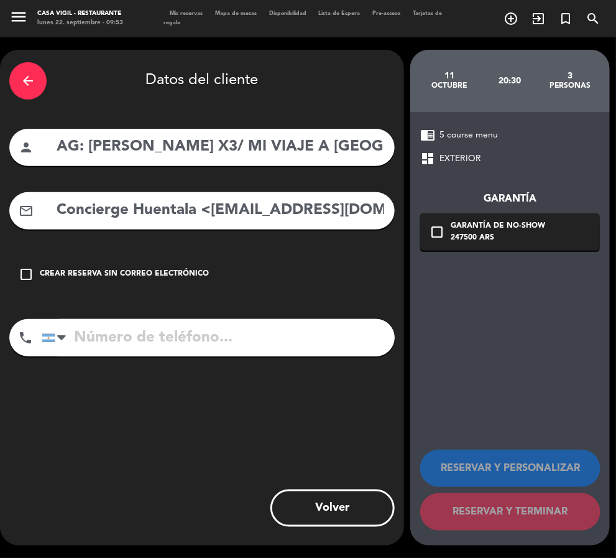
click at [232, 211] on input "Concierge Huentala <[EMAIL_ADDRESS][DOMAIN_NAME]>" at bounding box center [220, 210] width 330 height 25
drag, startPoint x: 208, startPoint y: 207, endPoint x: -3, endPoint y: 265, distance: 218.6
click at [0, 265] on html "close × Casa [PERSON_NAME] - Restaurante × chrome_reader_mode Listado de Reserv…" at bounding box center [308, 279] width 616 height 558
click at [271, 216] on input "[EMAIL_ADDRESS][DOMAIN_NAME]>" at bounding box center [220, 210] width 330 height 25
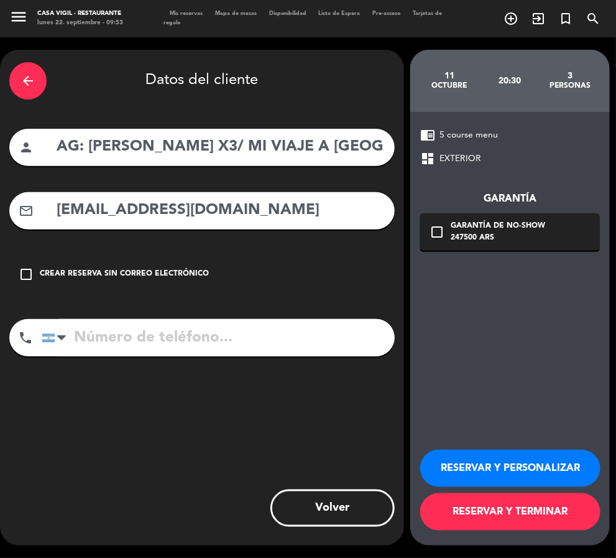
type input "[EMAIL_ADDRESS][DOMAIN_NAME]"
click at [515, 461] on button "RESERVAR Y PERSONALIZAR" at bounding box center [510, 468] width 180 height 37
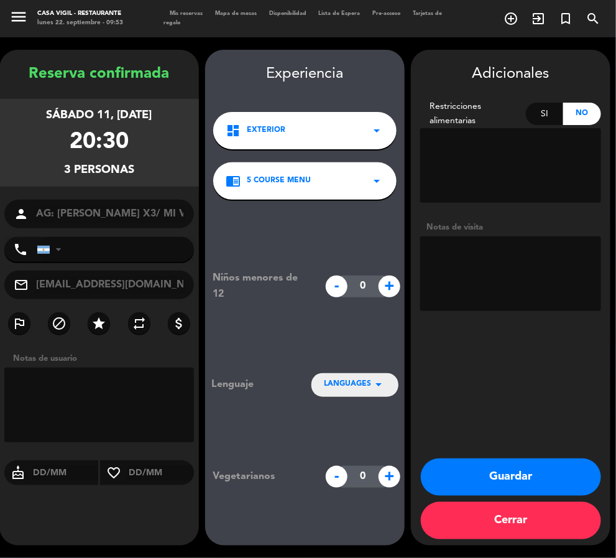
click at [478, 243] on textarea at bounding box center [510, 273] width 181 height 75
click at [480, 297] on textarea at bounding box center [510, 273] width 181 height 75
paste textarea "Observaciones: [PERSON_NAME] es alérgica [PERSON_NAME] y al cerdo"
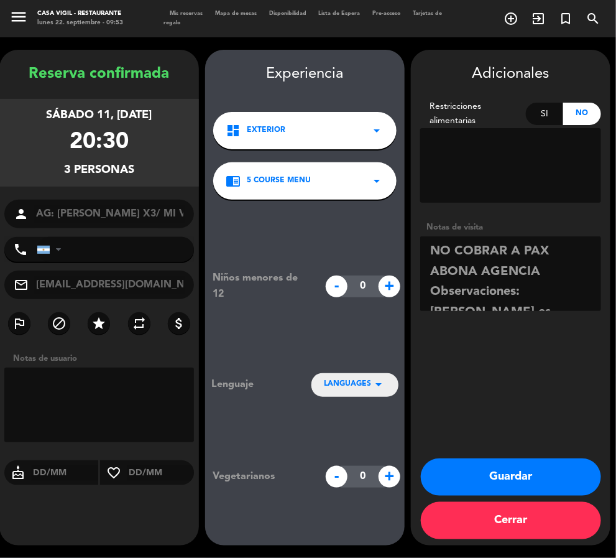
scroll to position [29, 0]
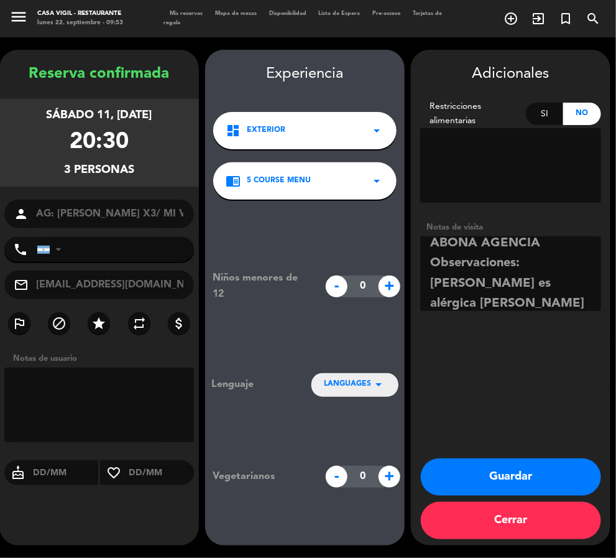
type textarea "NO COBRAR A PAX ABONA AGENCIA Observaciones: [PERSON_NAME] es alérgica [PERSON_…"
click at [514, 472] on button "Guardar" at bounding box center [511, 476] width 180 height 37
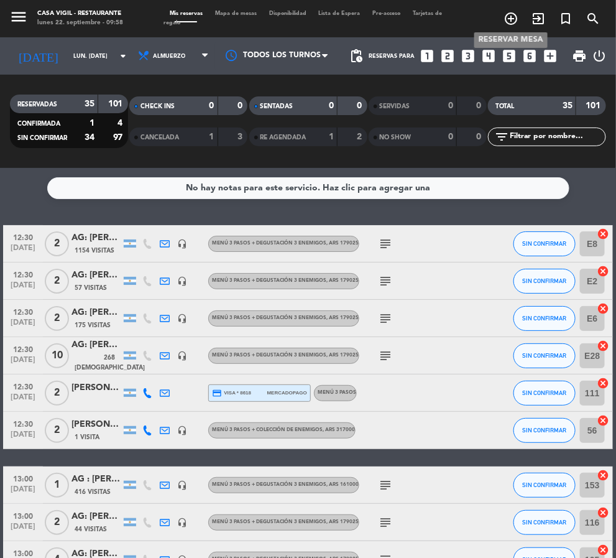
click at [511, 17] on icon "add_circle_outline" at bounding box center [511, 18] width 15 height 15
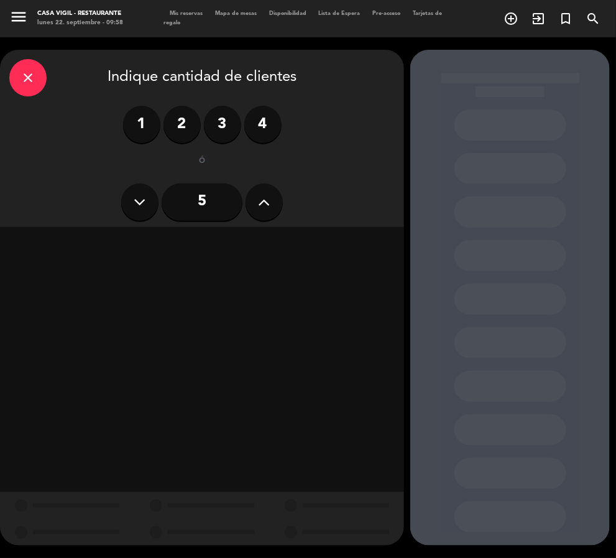
click at [164, 121] on label "2" at bounding box center [182, 124] width 37 height 37
click at [260, 233] on div "Cena" at bounding box center [300, 245] width 192 height 25
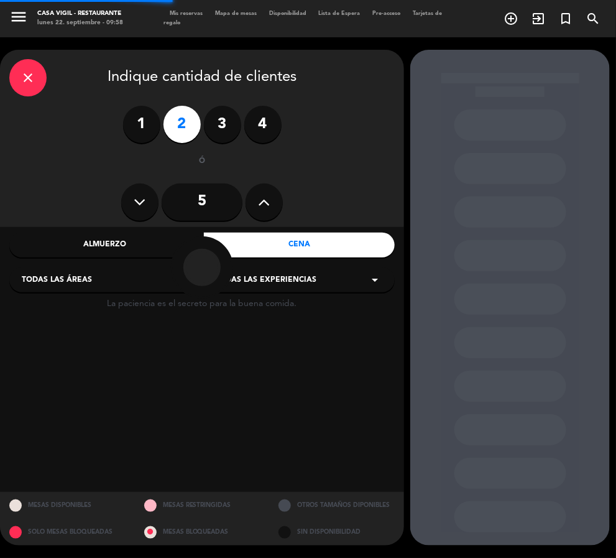
click at [267, 274] on span "Todas las experiencias" at bounding box center [265, 280] width 101 height 12
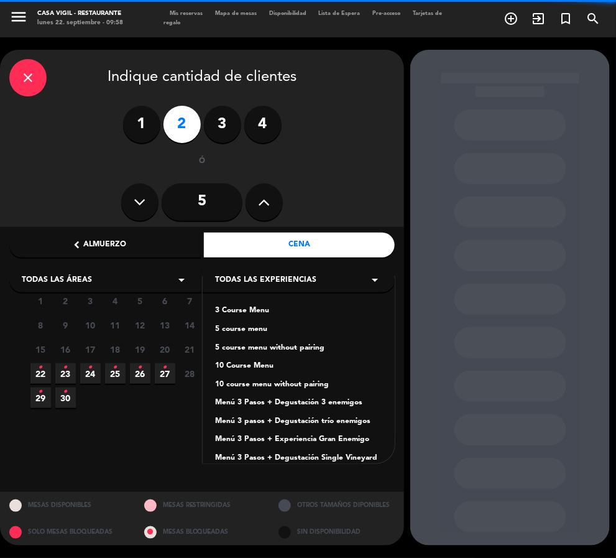
click at [246, 360] on div "10 Course Menu" at bounding box center [298, 366] width 167 height 12
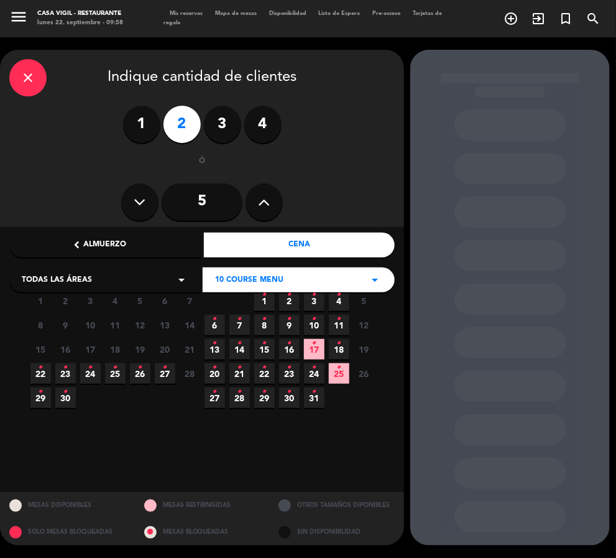
click at [338, 323] on icon "•" at bounding box center [339, 319] width 4 height 20
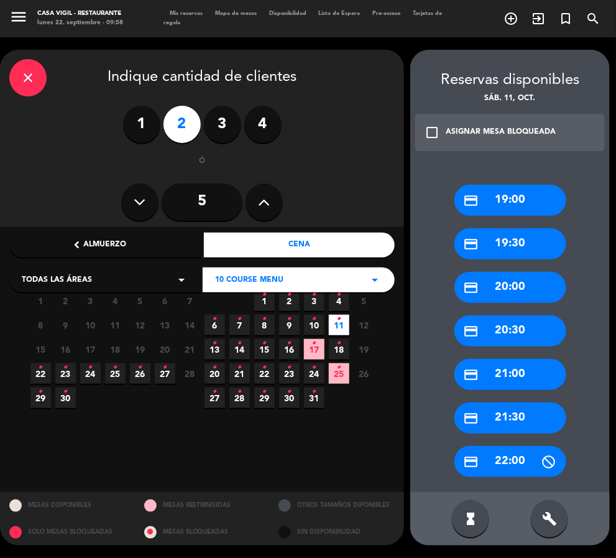
click at [438, 126] on icon "check_box_outline_blank" at bounding box center [432, 132] width 15 height 15
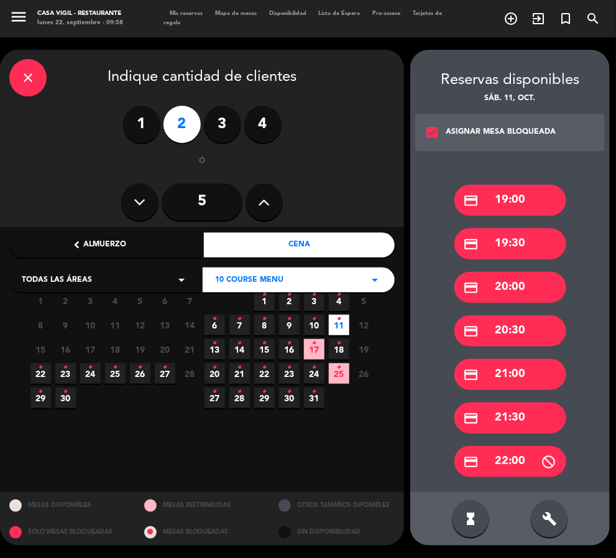
click at [502, 318] on div "credit_card 20:30" at bounding box center [511, 330] width 112 height 31
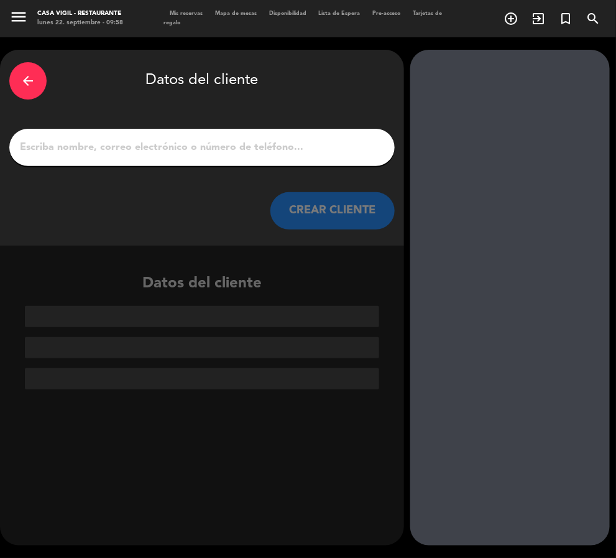
click at [144, 150] on input "1" at bounding box center [202, 147] width 367 height 17
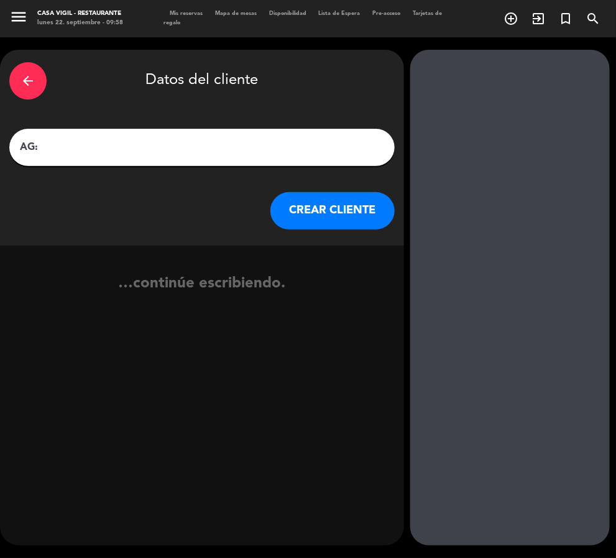
paste input "[PERSON_NAME]"
type input "AG: [PERSON_NAME] X2/ LAUKE"
click at [316, 207] on button "CREAR CLIENTE" at bounding box center [332, 210] width 124 height 37
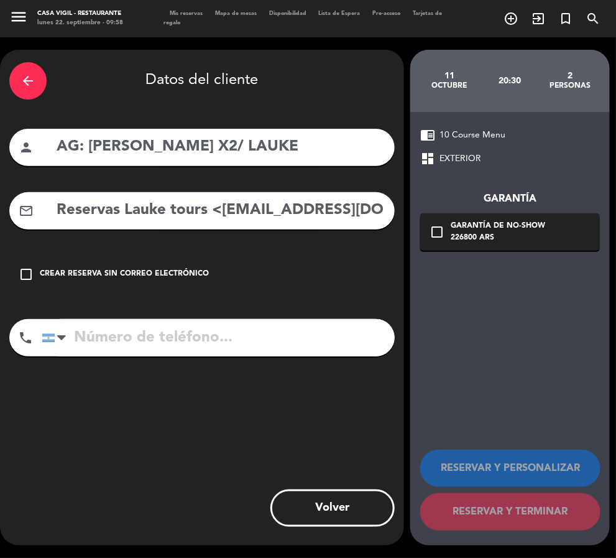
click at [180, 211] on input "Reservas Lauke tours <[EMAIL_ADDRESS][DOMAIN_NAME]>" at bounding box center [220, 210] width 330 height 25
drag, startPoint x: 219, startPoint y: 208, endPoint x: -3, endPoint y: 282, distance: 234.0
click at [0, 282] on html "close × Casa [PERSON_NAME] - Restaurante × chrome_reader_mode Listado de Reserv…" at bounding box center [308, 279] width 616 height 558
click at [288, 206] on input "[EMAIL_ADDRESS][DOMAIN_NAME]>" at bounding box center [220, 210] width 330 height 25
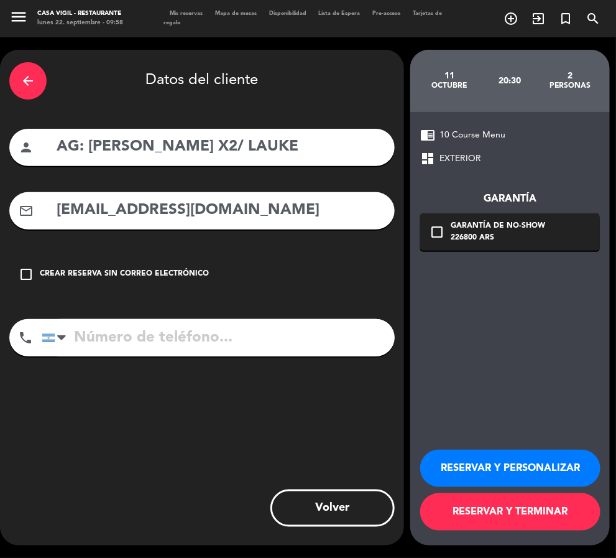
type input "[EMAIL_ADDRESS][DOMAIN_NAME]"
click at [502, 479] on button "RESERVAR Y PERSONALIZAR" at bounding box center [510, 468] width 180 height 37
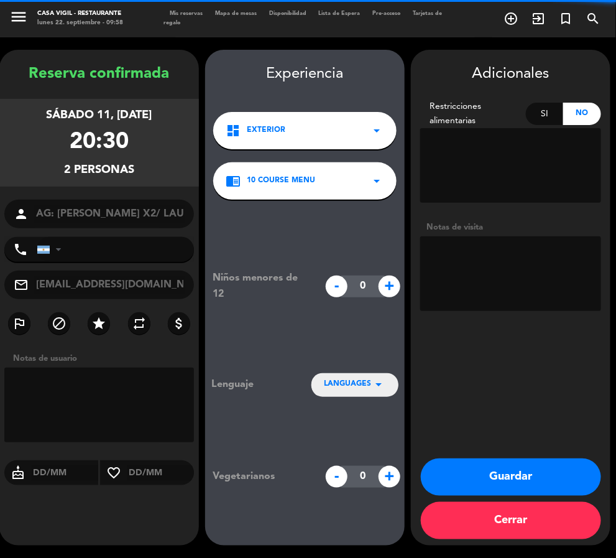
click at [526, 285] on textarea at bounding box center [510, 273] width 181 height 75
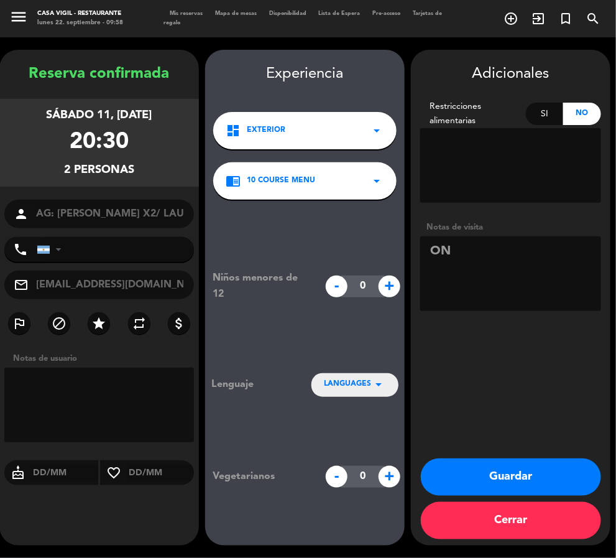
type textarea "O"
type textarea "NO COBRAR A PAX ABONA AGENCIA"
click at [540, 464] on button "Guardar" at bounding box center [511, 476] width 180 height 37
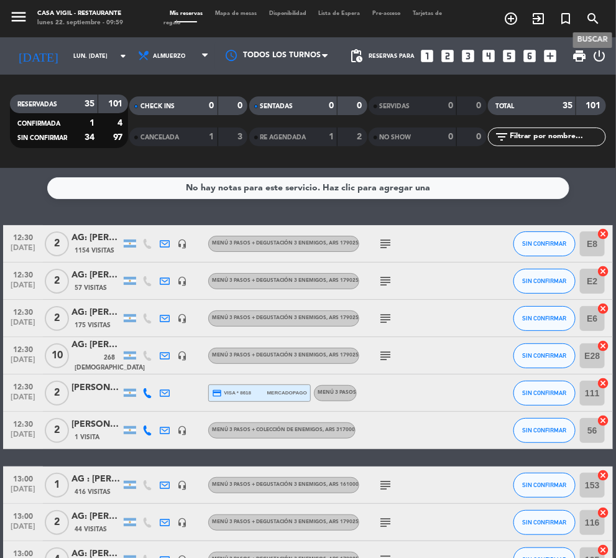
click at [592, 16] on icon "search" at bounding box center [593, 18] width 15 height 15
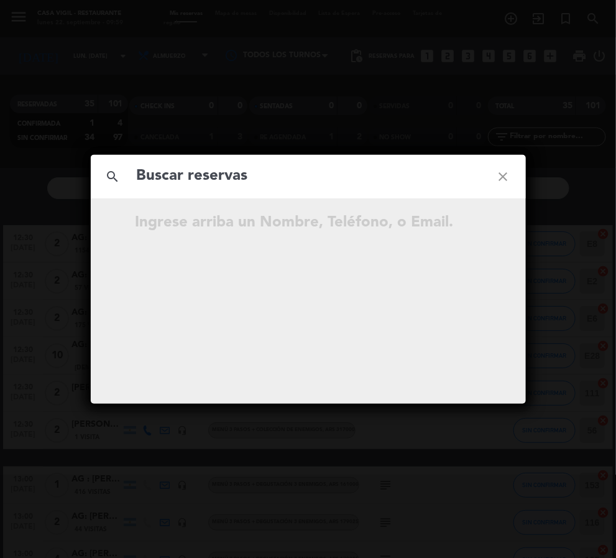
click at [224, 168] on input "text" at bounding box center [309, 176] width 346 height 25
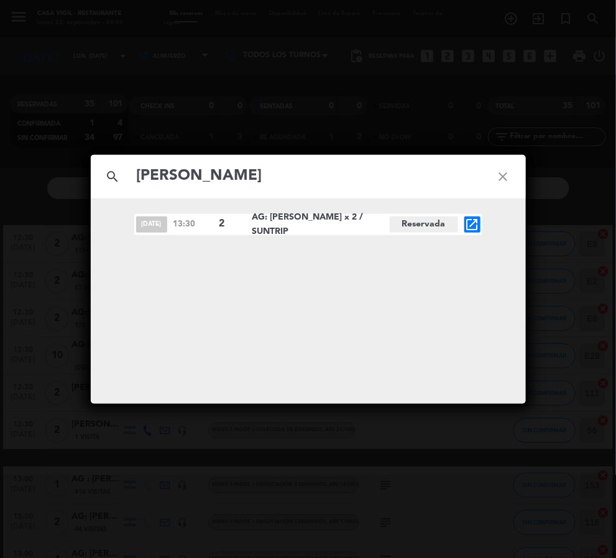
type input "[PERSON_NAME]"
click at [478, 220] on icon "open_in_new" at bounding box center [472, 224] width 15 height 15
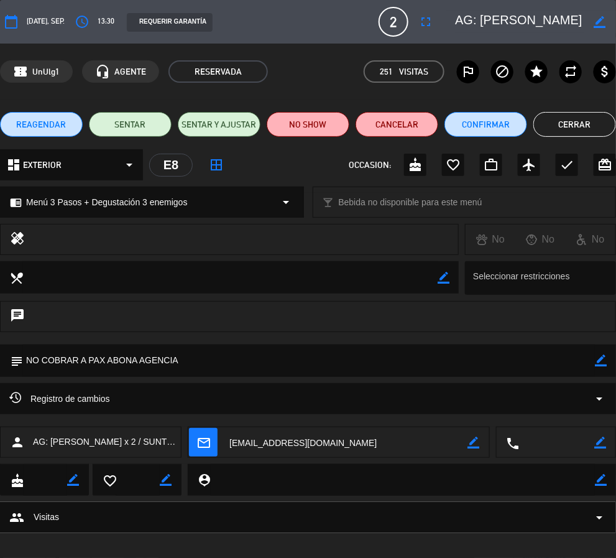
click at [566, 110] on div "REAGENDAR SENTAR SENTAR Y AJUSTAR NO SHOW Cancelar Confirmar Cerrar" at bounding box center [308, 124] width 616 height 50
click at [578, 114] on button "Cerrar" at bounding box center [574, 124] width 83 height 25
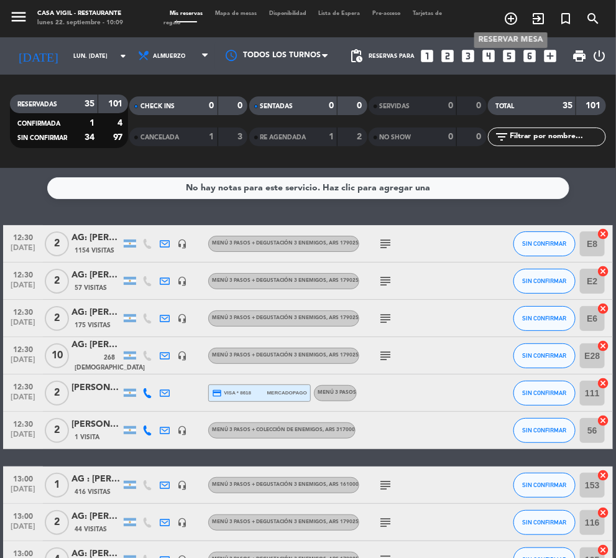
click at [507, 19] on icon "add_circle_outline" at bounding box center [511, 18] width 15 height 15
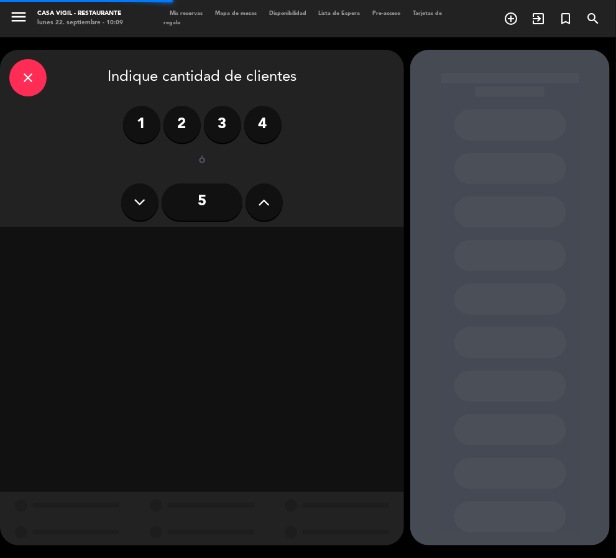
click at [270, 193] on icon at bounding box center [265, 202] width 12 height 19
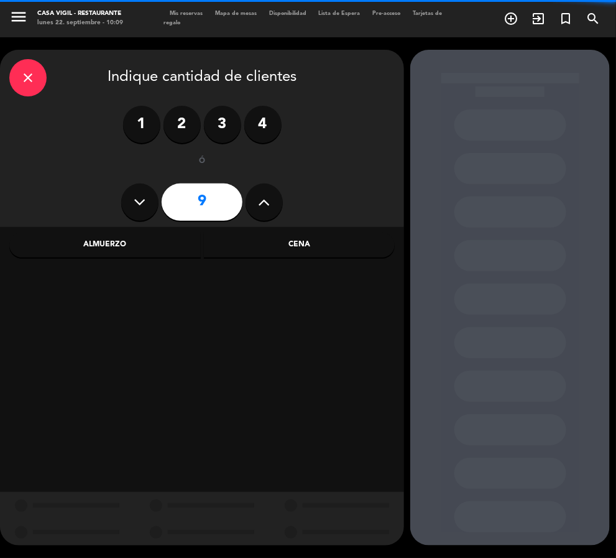
click at [270, 193] on icon at bounding box center [265, 202] width 12 height 19
type input "13"
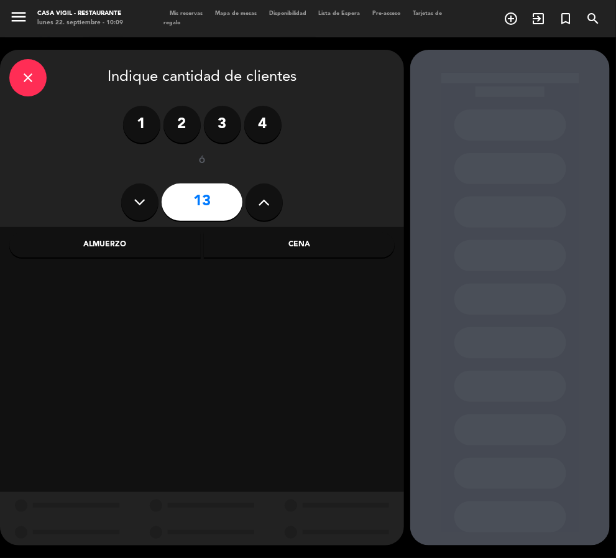
click at [121, 233] on div "Almuerzo" at bounding box center [105, 245] width 192 height 25
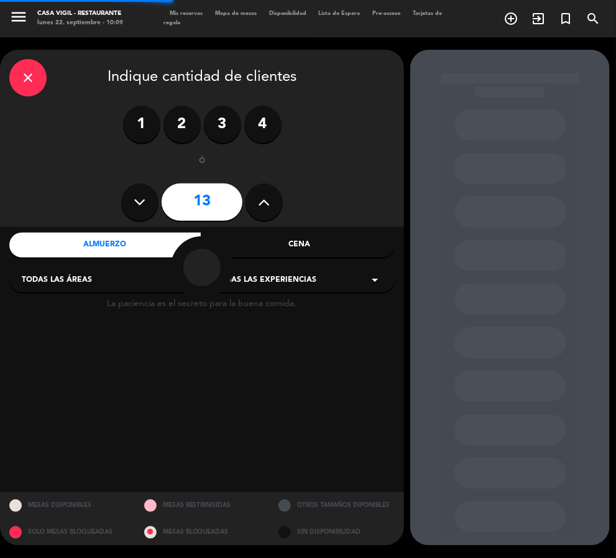
click at [295, 274] on span "Todas las experiencias" at bounding box center [265, 280] width 101 height 12
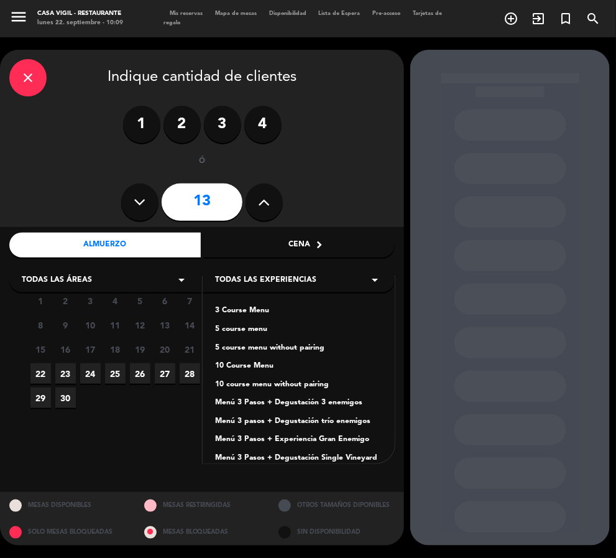
click at [326, 397] on div "Menú 3 Pasos + Degustación 3 enemigos" at bounding box center [298, 403] width 167 height 12
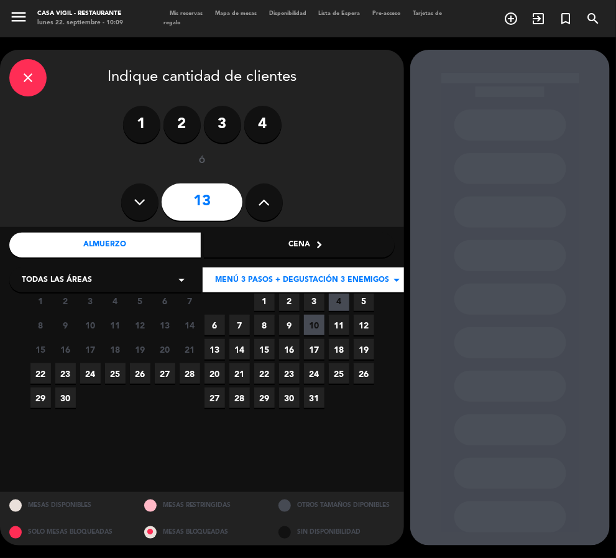
click at [312, 293] on span "3" at bounding box center [314, 300] width 21 height 21
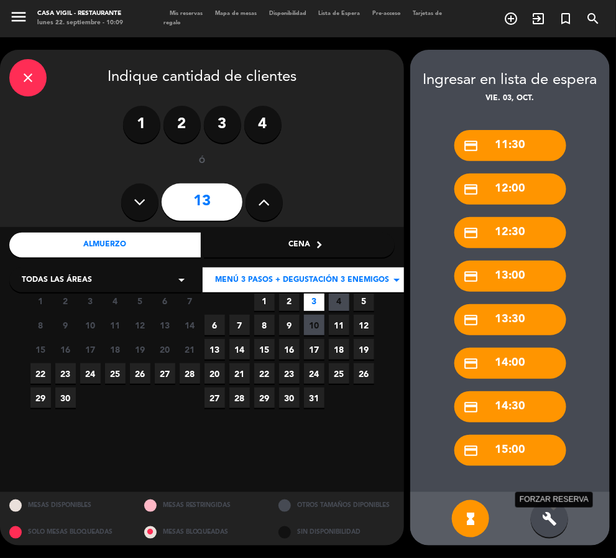
click at [547, 519] on icon "build" at bounding box center [549, 518] width 15 height 15
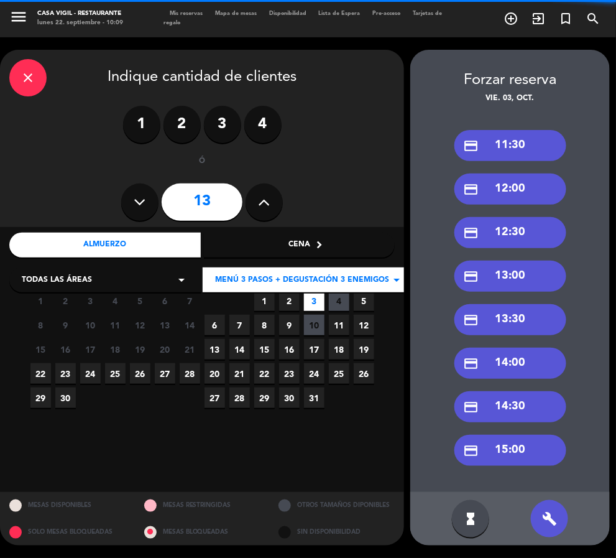
click at [26, 77] on icon "close" at bounding box center [28, 77] width 15 height 15
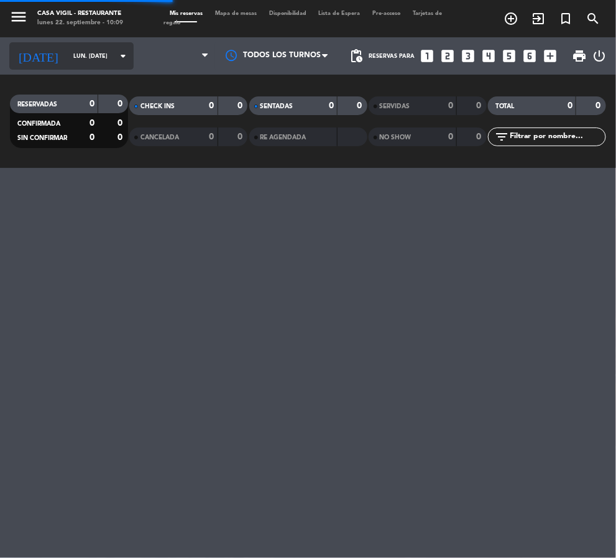
click at [67, 62] on input "lun. [DATE]" at bounding box center [107, 56] width 80 height 19
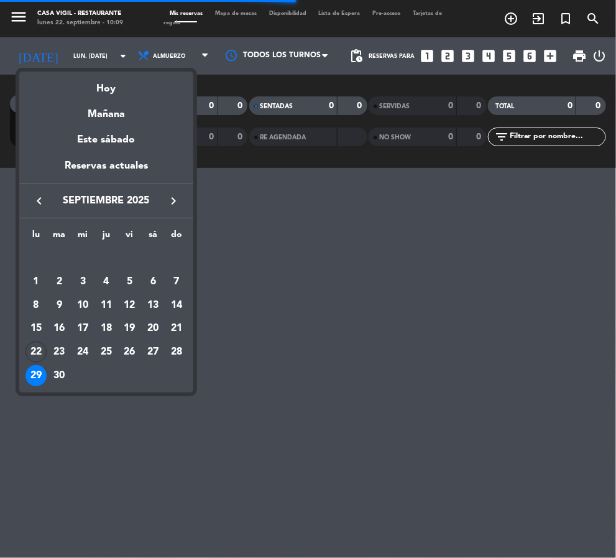
click at [174, 205] on icon "keyboard_arrow_right" at bounding box center [173, 200] width 15 height 15
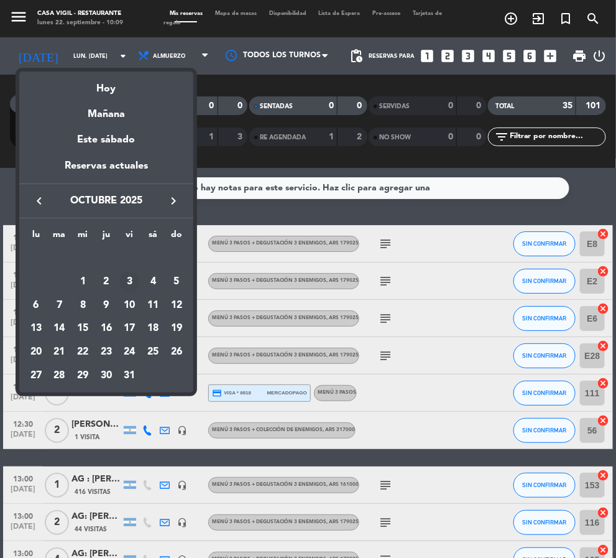
click at [131, 276] on div "3" at bounding box center [129, 281] width 21 height 21
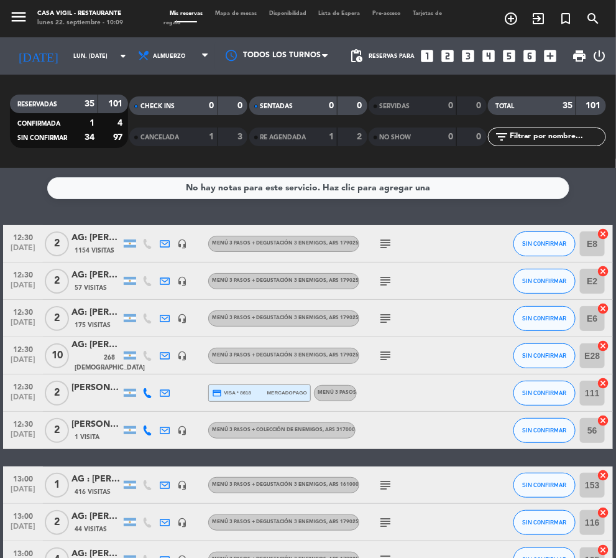
type input "vie. [DATE]"
